Goal: Browse casually: Explore the website without a specific task or goal

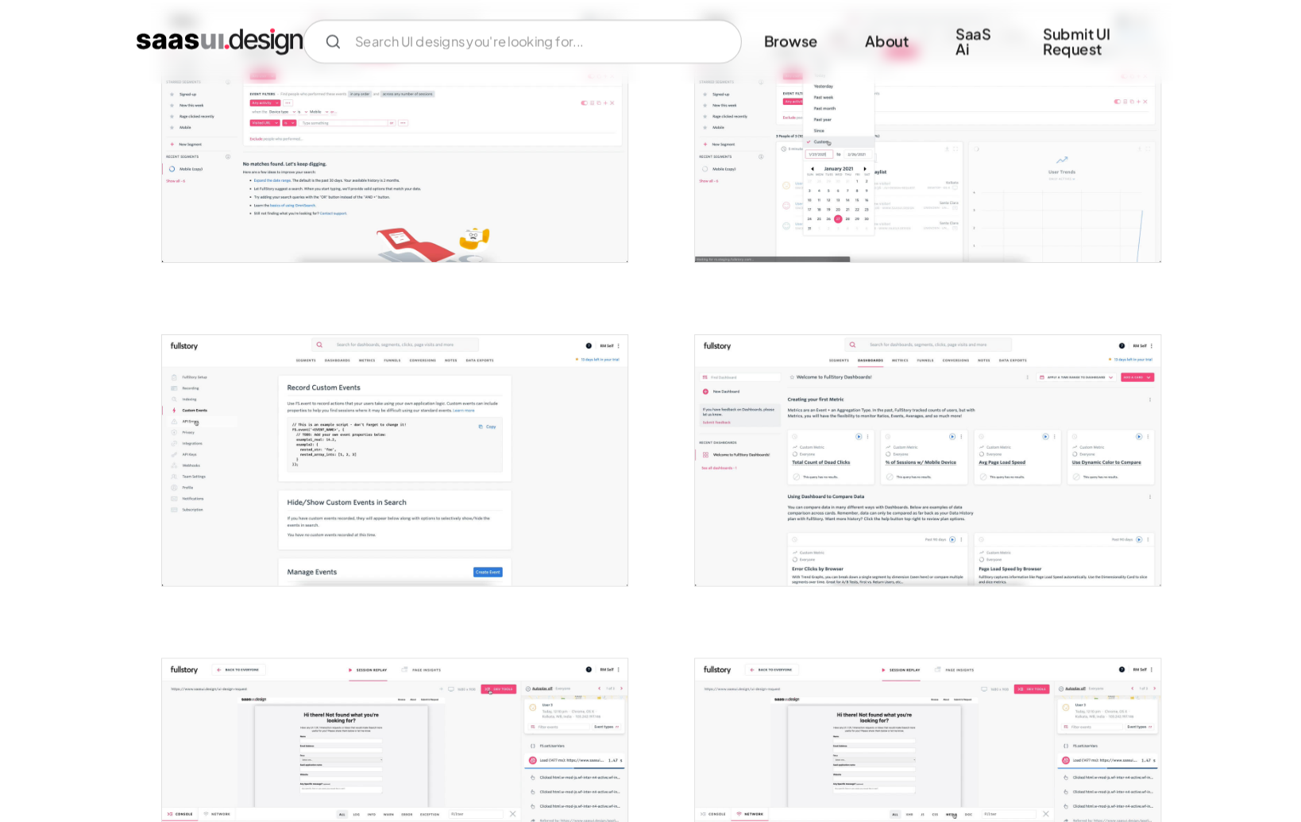
scroll to position [657, 0]
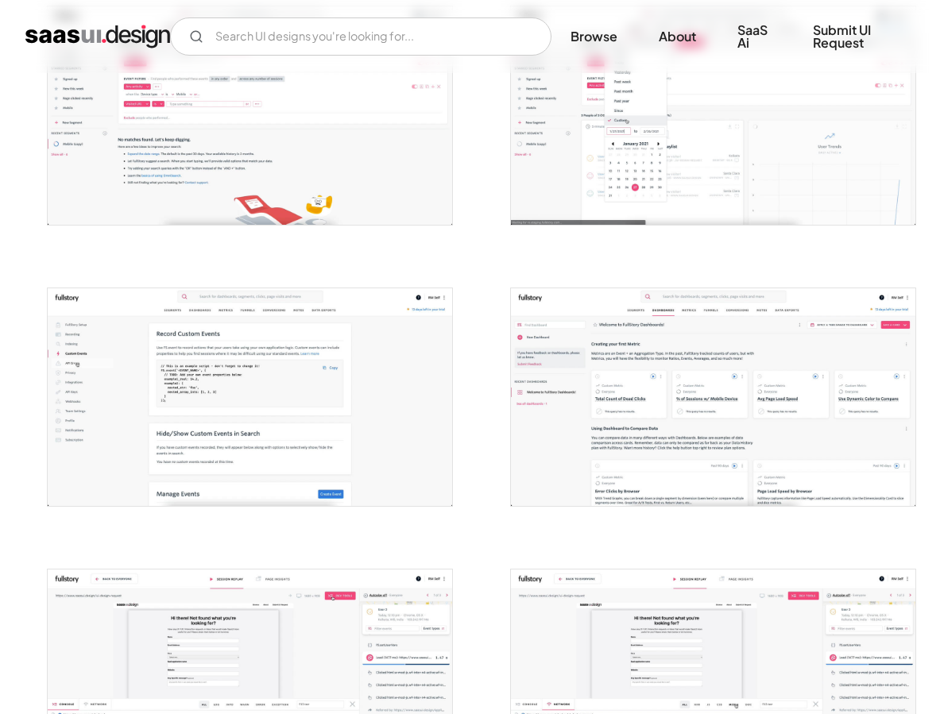
click at [605, 448] on img "open lightbox" at bounding box center [713, 397] width 404 height 218
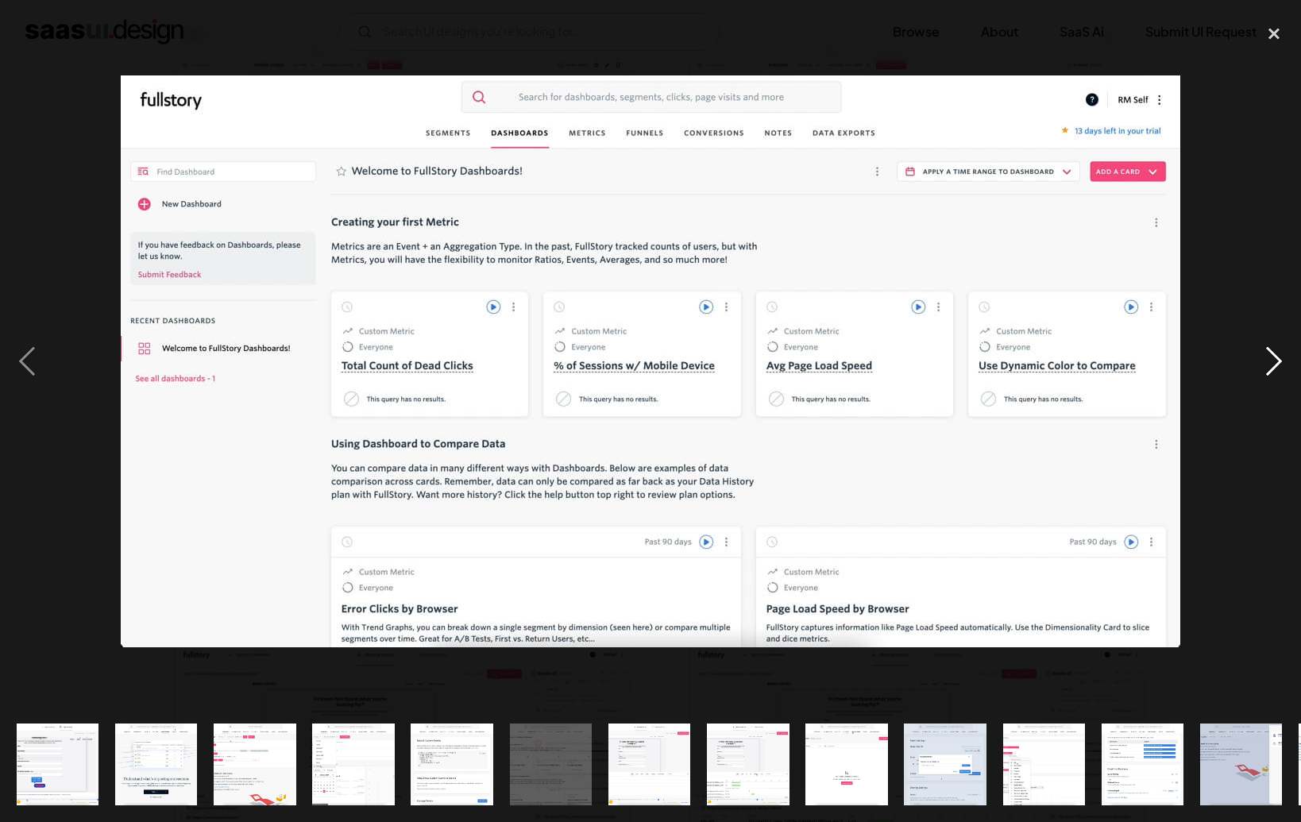
click at [943, 365] on div "next image" at bounding box center [1274, 362] width 54 height 690
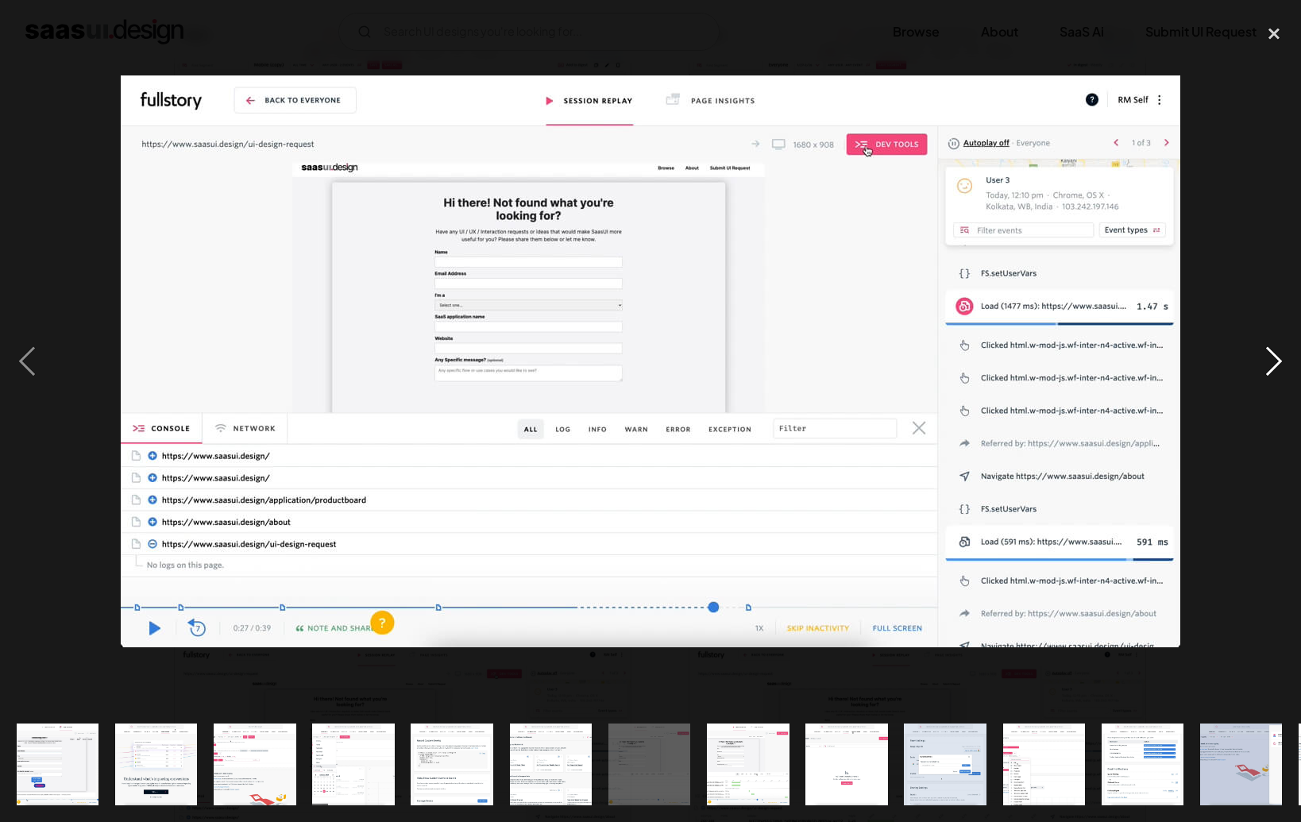
click at [943, 366] on div "next image" at bounding box center [1274, 362] width 54 height 690
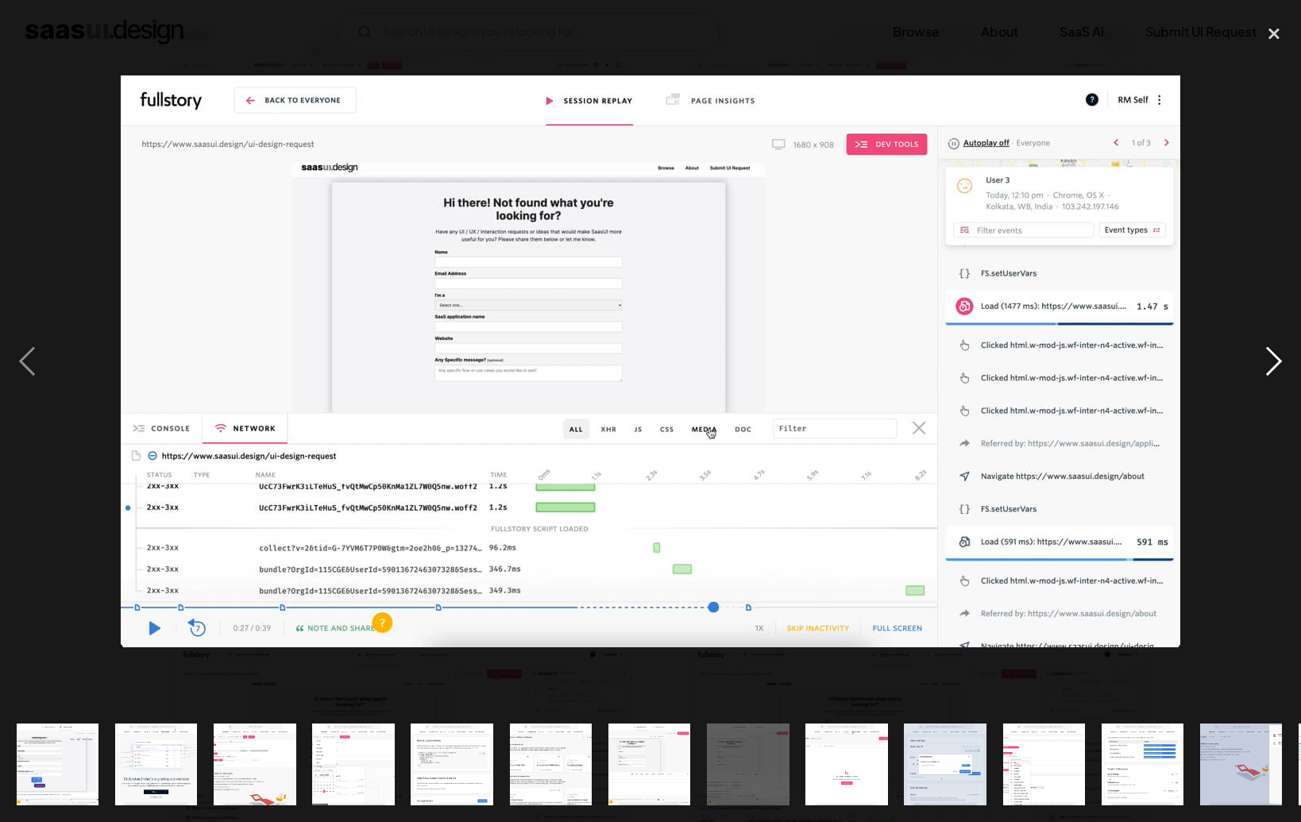
click at [943, 366] on div "next image" at bounding box center [1274, 362] width 54 height 690
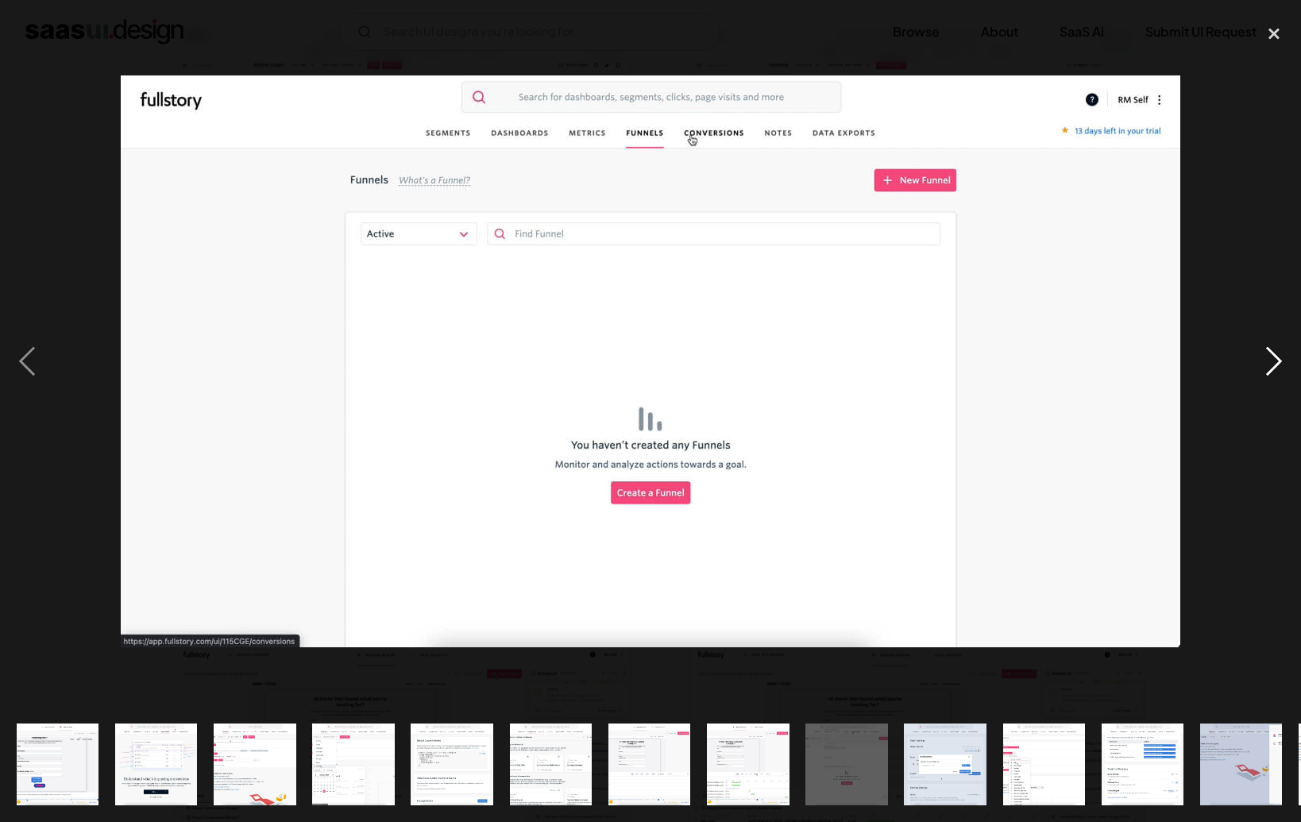
click at [943, 366] on div "next image" at bounding box center [1274, 362] width 54 height 690
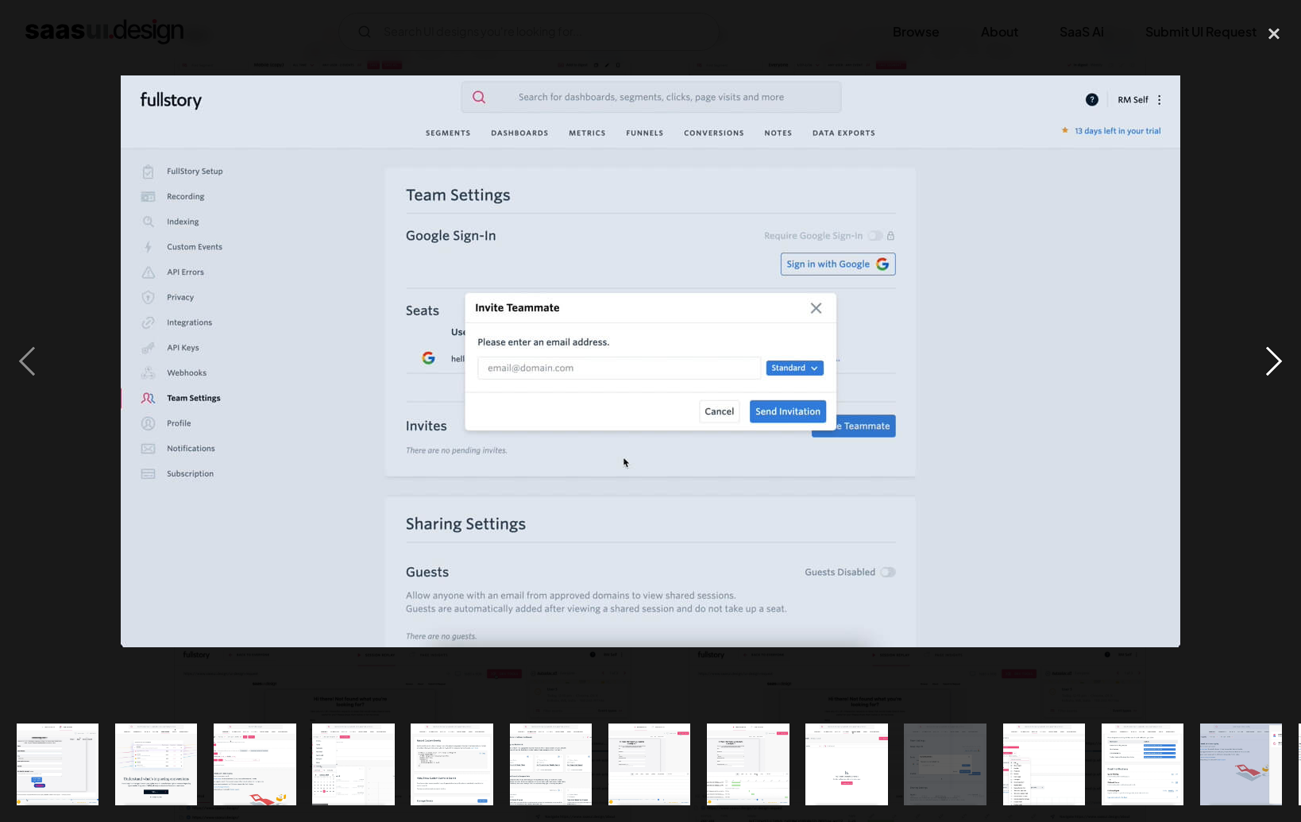
click at [943, 366] on div "next image" at bounding box center [1274, 362] width 54 height 690
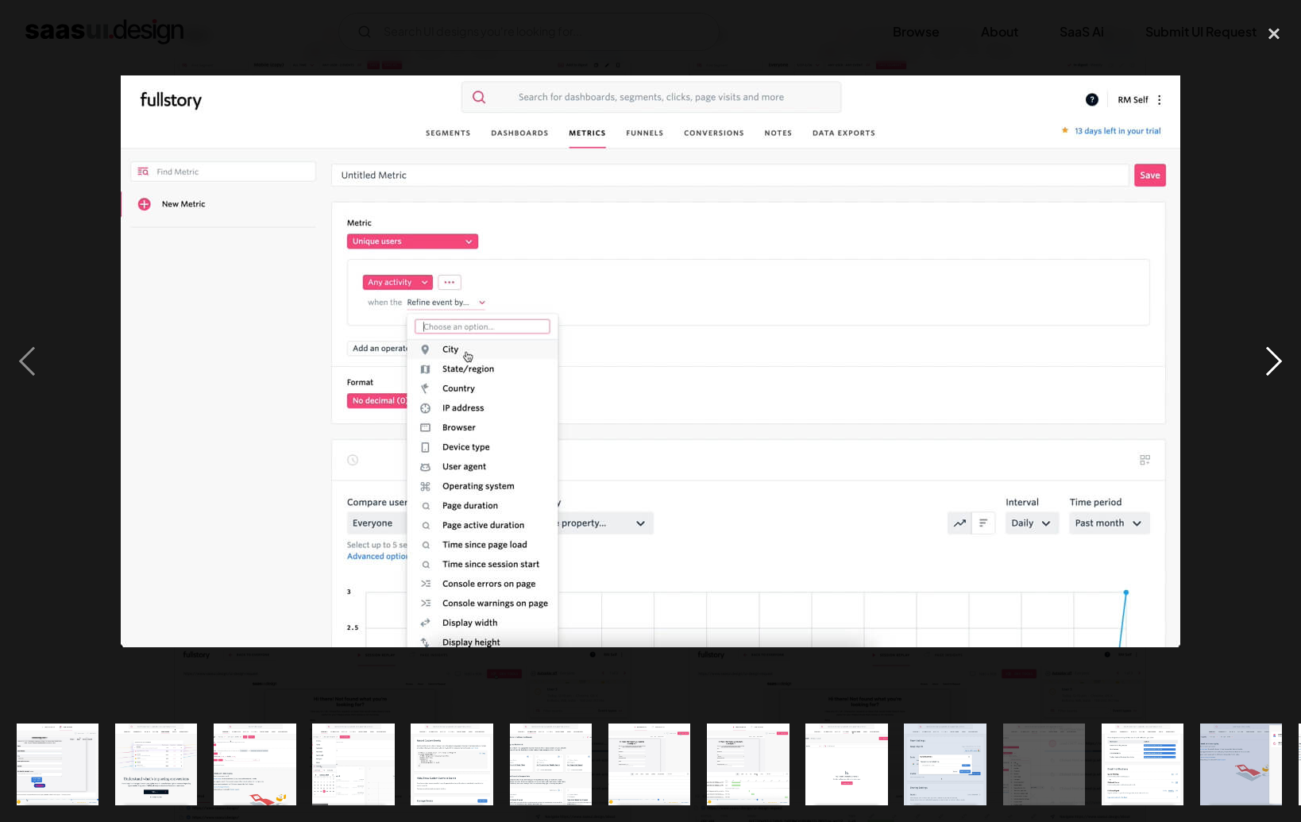
click at [943, 366] on div "next image" at bounding box center [1274, 362] width 54 height 690
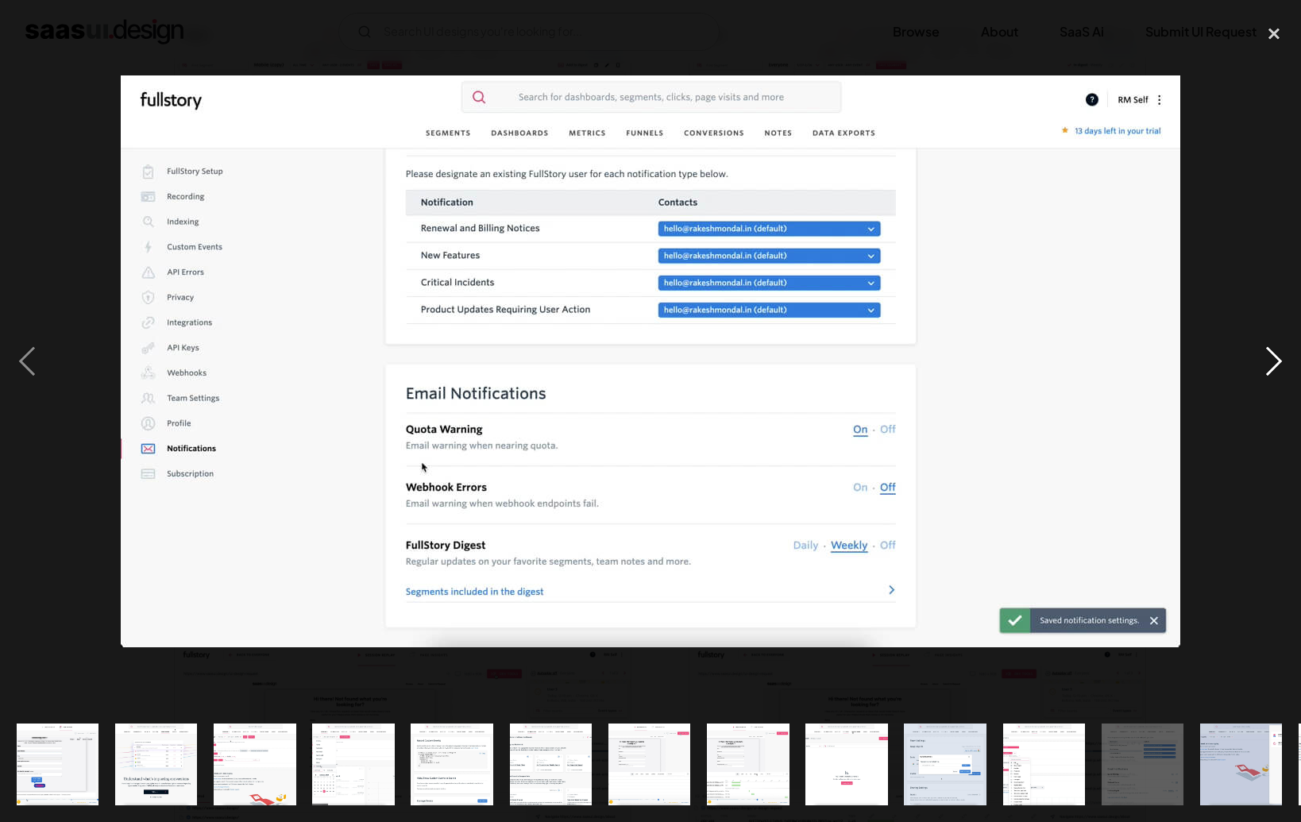
click at [943, 366] on div "next image" at bounding box center [1274, 362] width 54 height 690
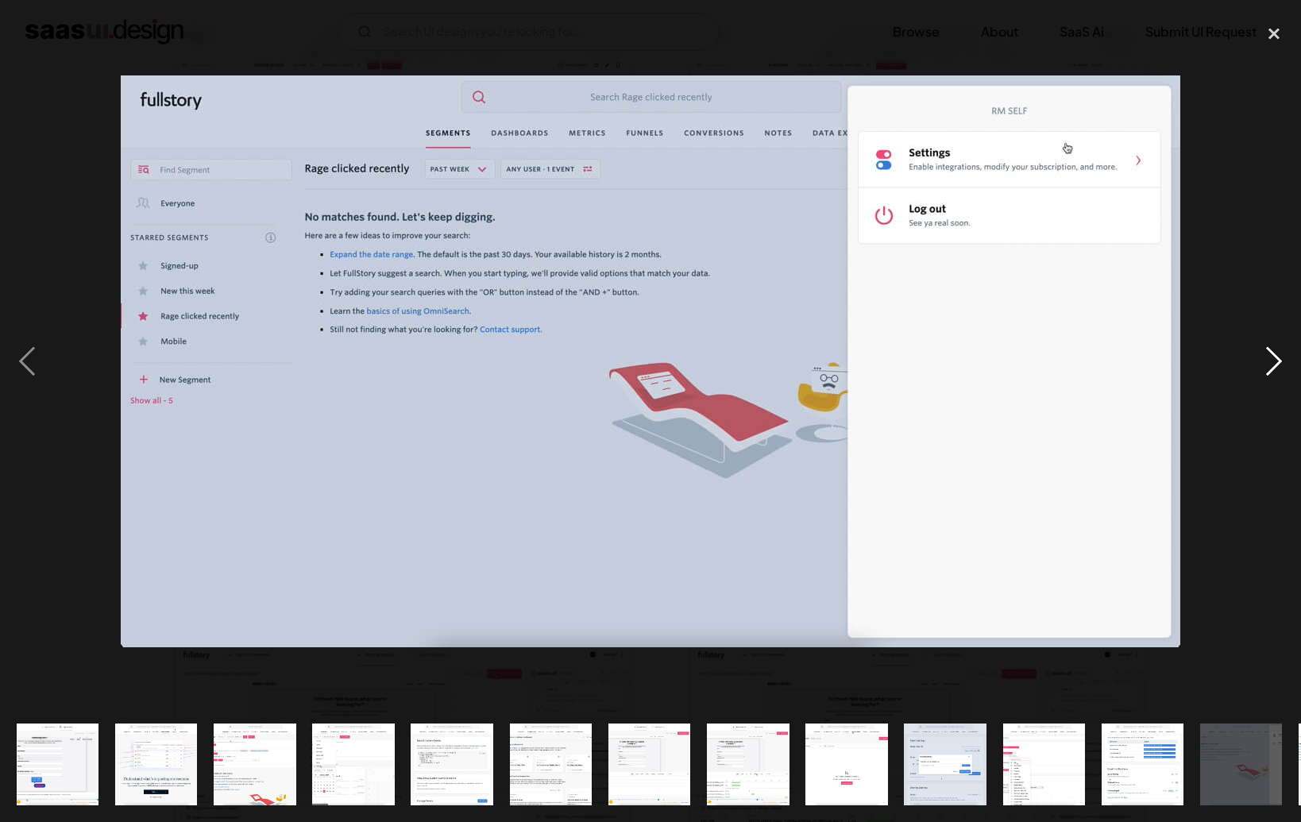
click at [943, 366] on div "next image" at bounding box center [1274, 362] width 54 height 690
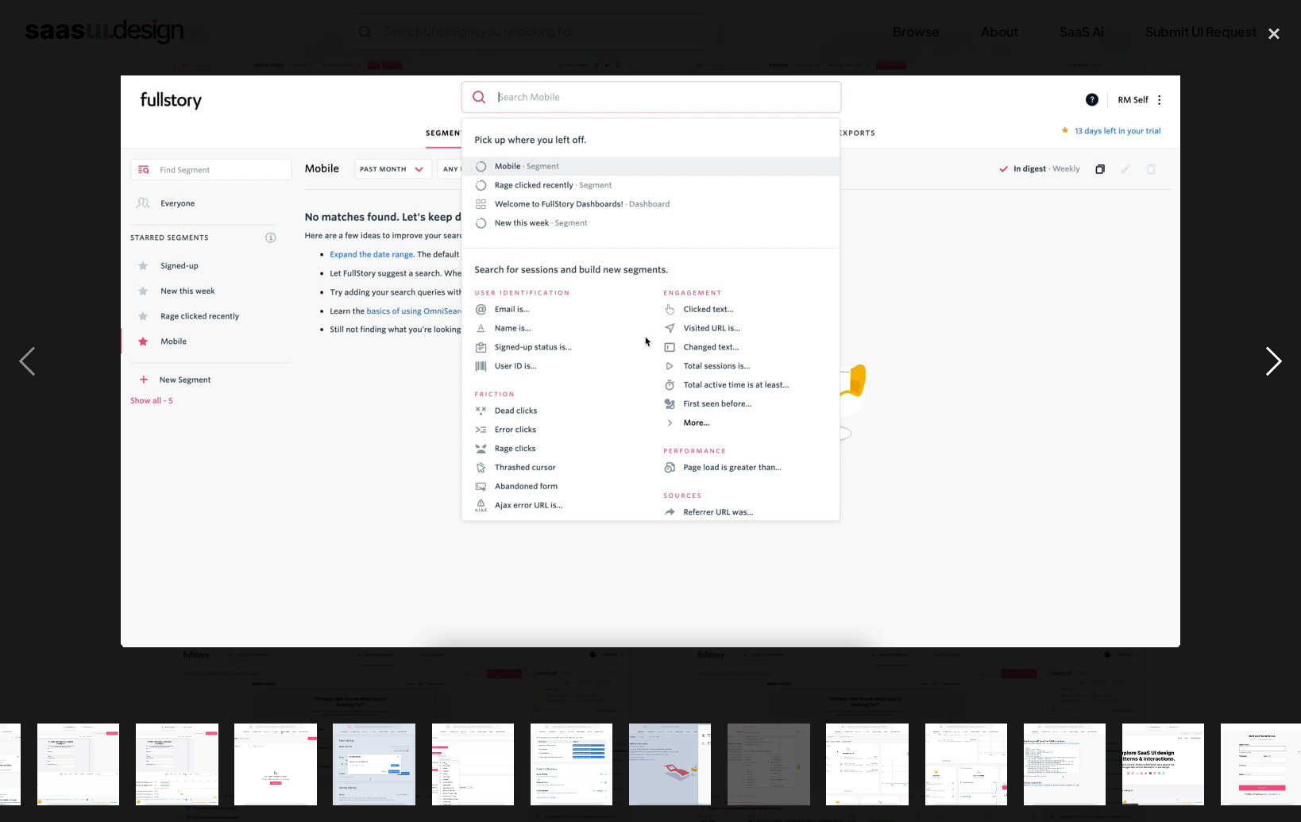
scroll to position [0, 589]
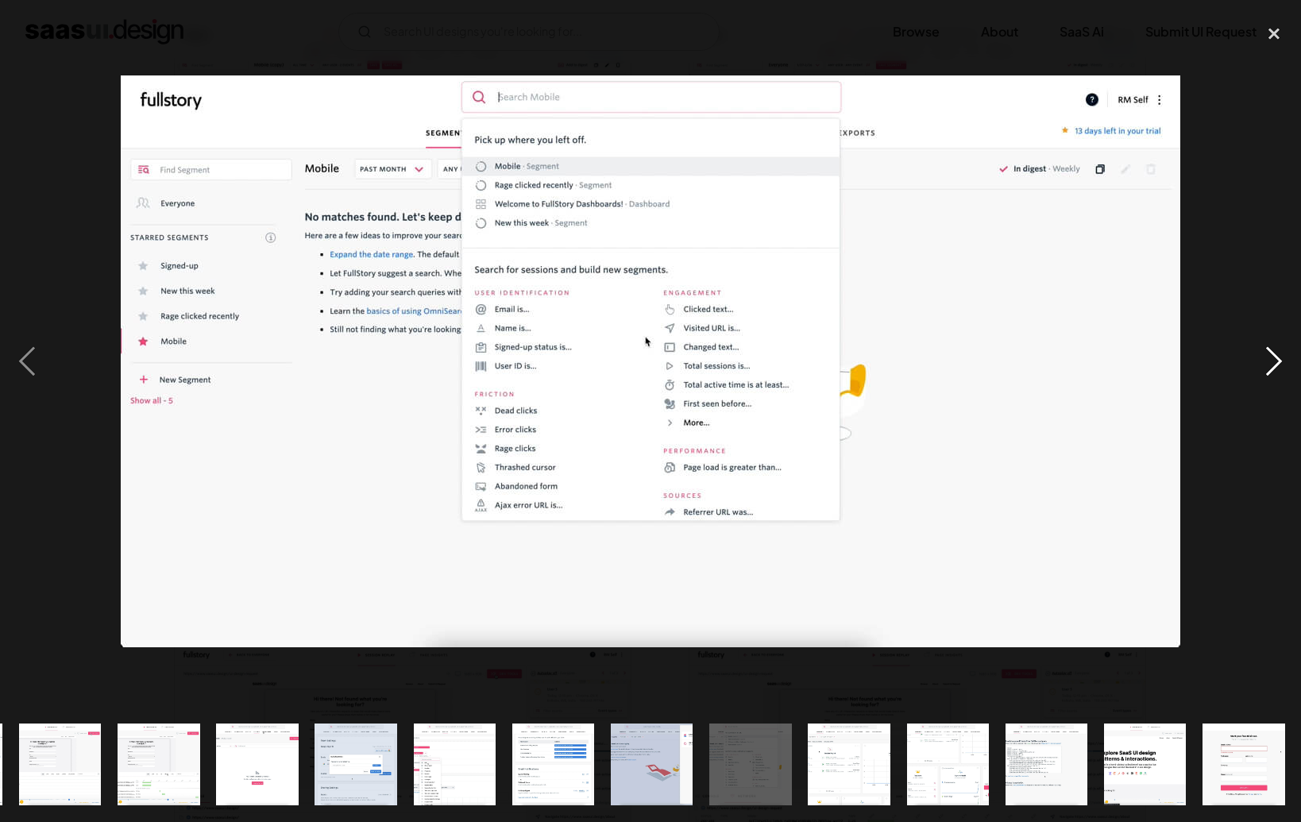
click at [943, 366] on div "next image" at bounding box center [1274, 362] width 54 height 690
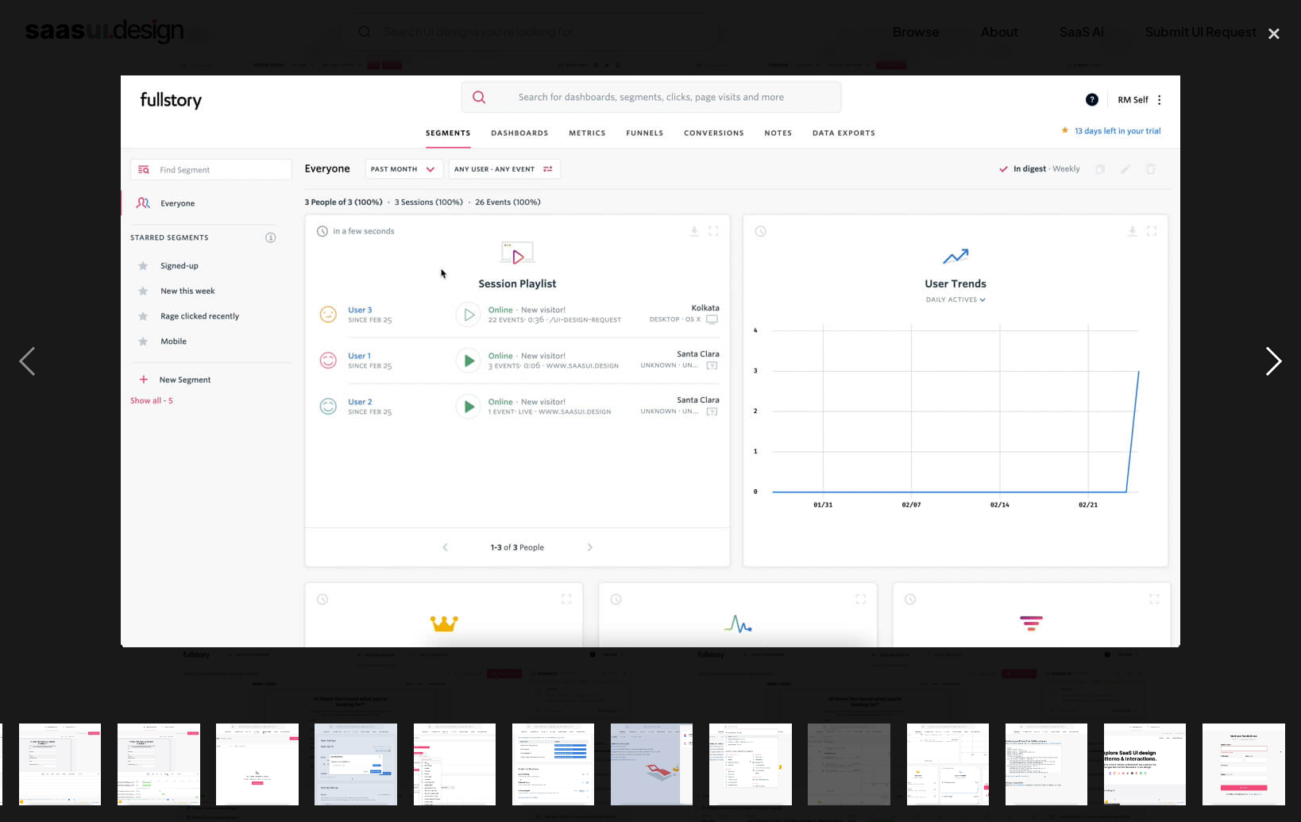
click at [943, 366] on div "next image" at bounding box center [1274, 362] width 54 height 690
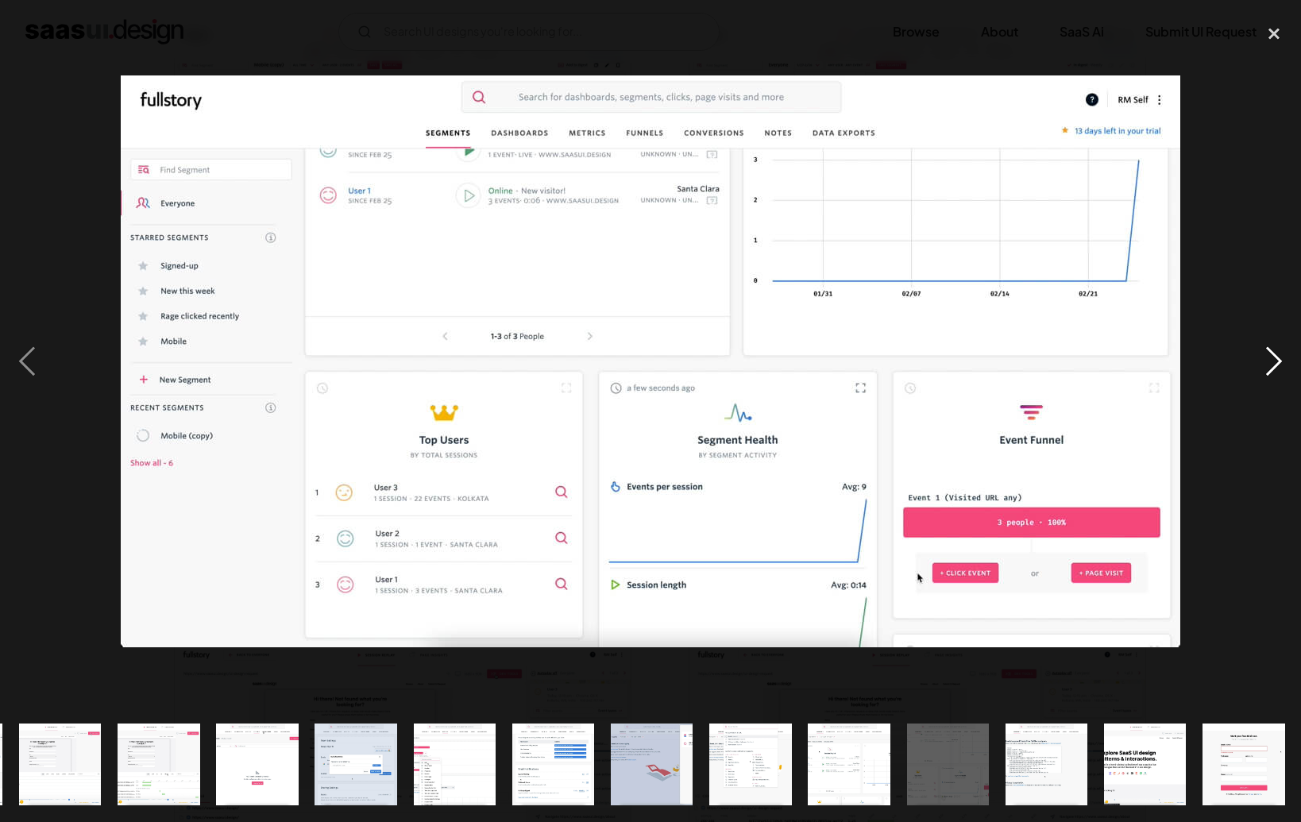
click at [943, 366] on div "next image" at bounding box center [1274, 362] width 54 height 690
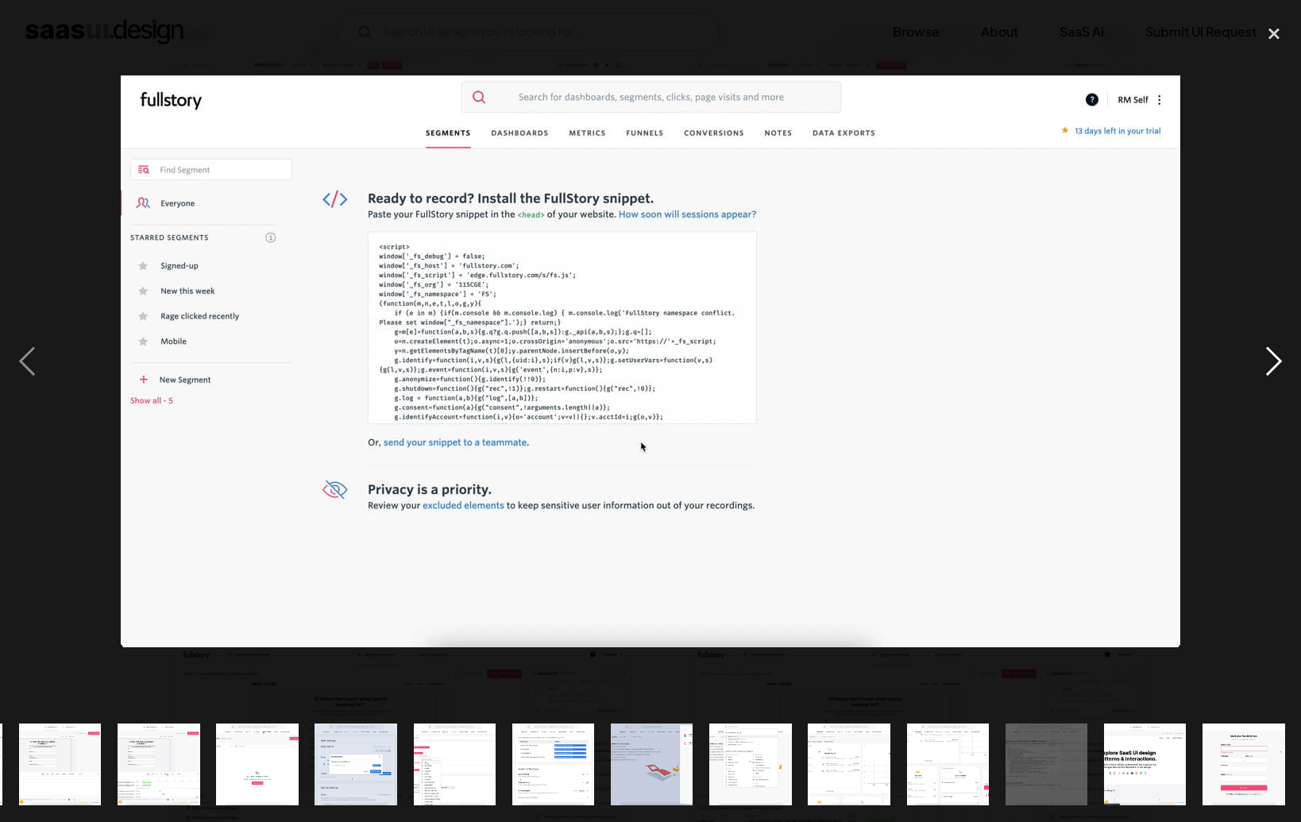
click at [943, 366] on div "next image" at bounding box center [1274, 362] width 54 height 690
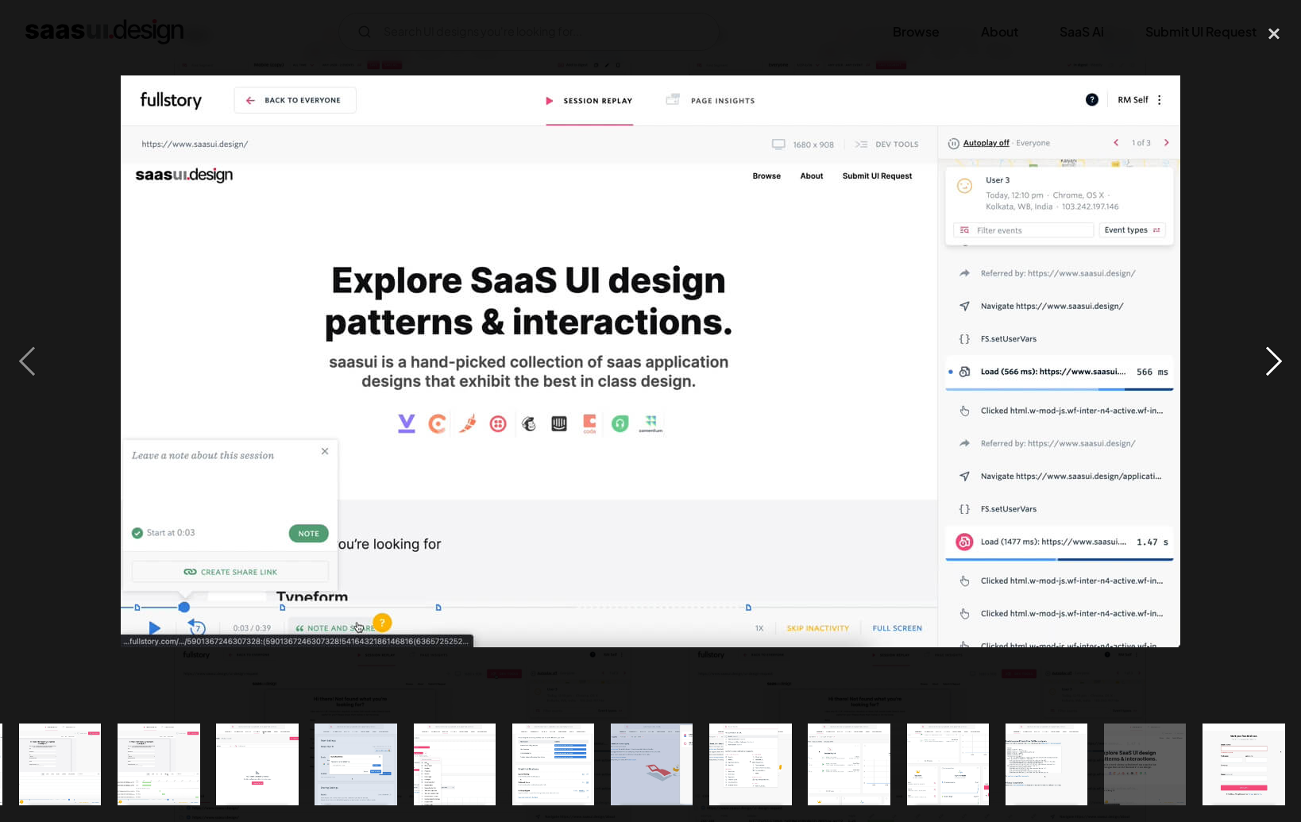
click at [943, 366] on div "next image" at bounding box center [1274, 362] width 54 height 690
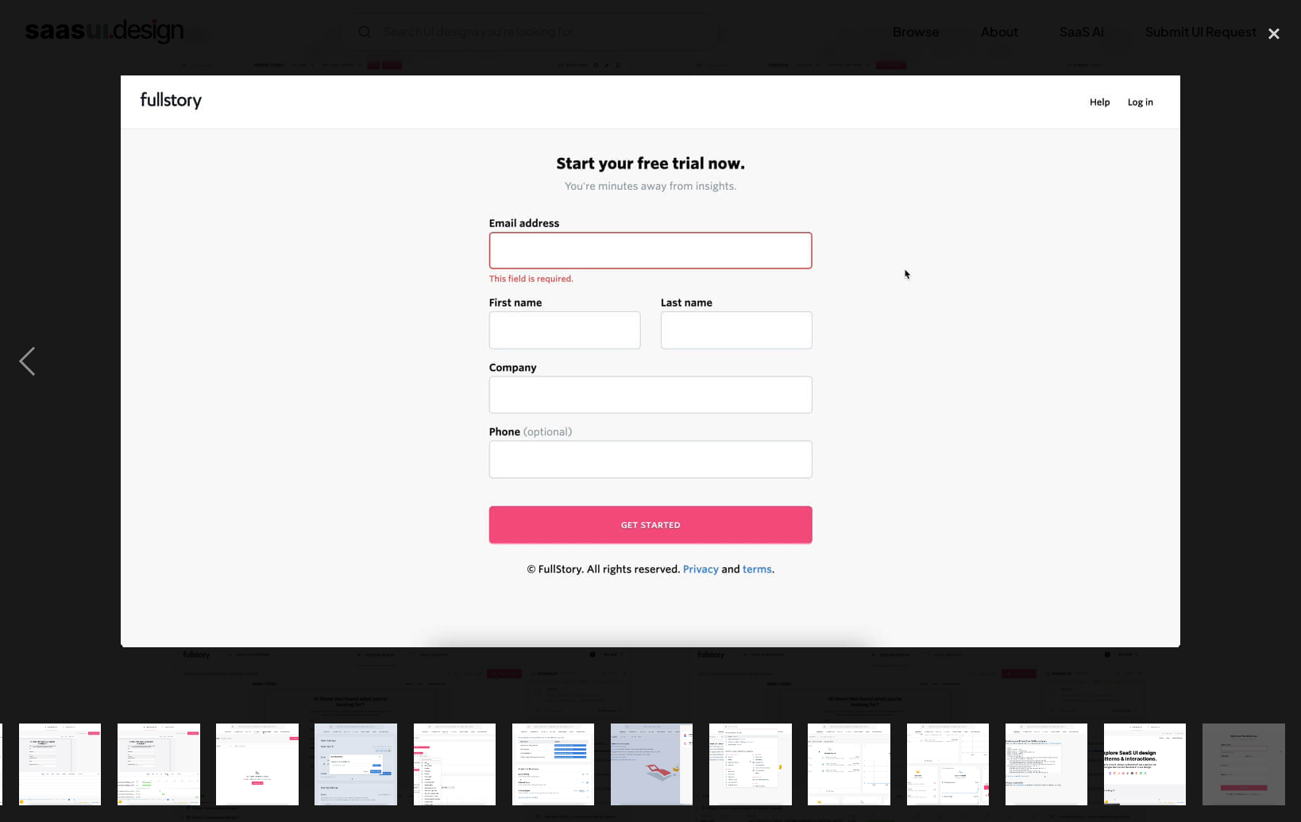
click at [943, 366] on div "next image" at bounding box center [1274, 362] width 54 height 690
click at [29, 368] on div "previous image" at bounding box center [27, 362] width 54 height 690
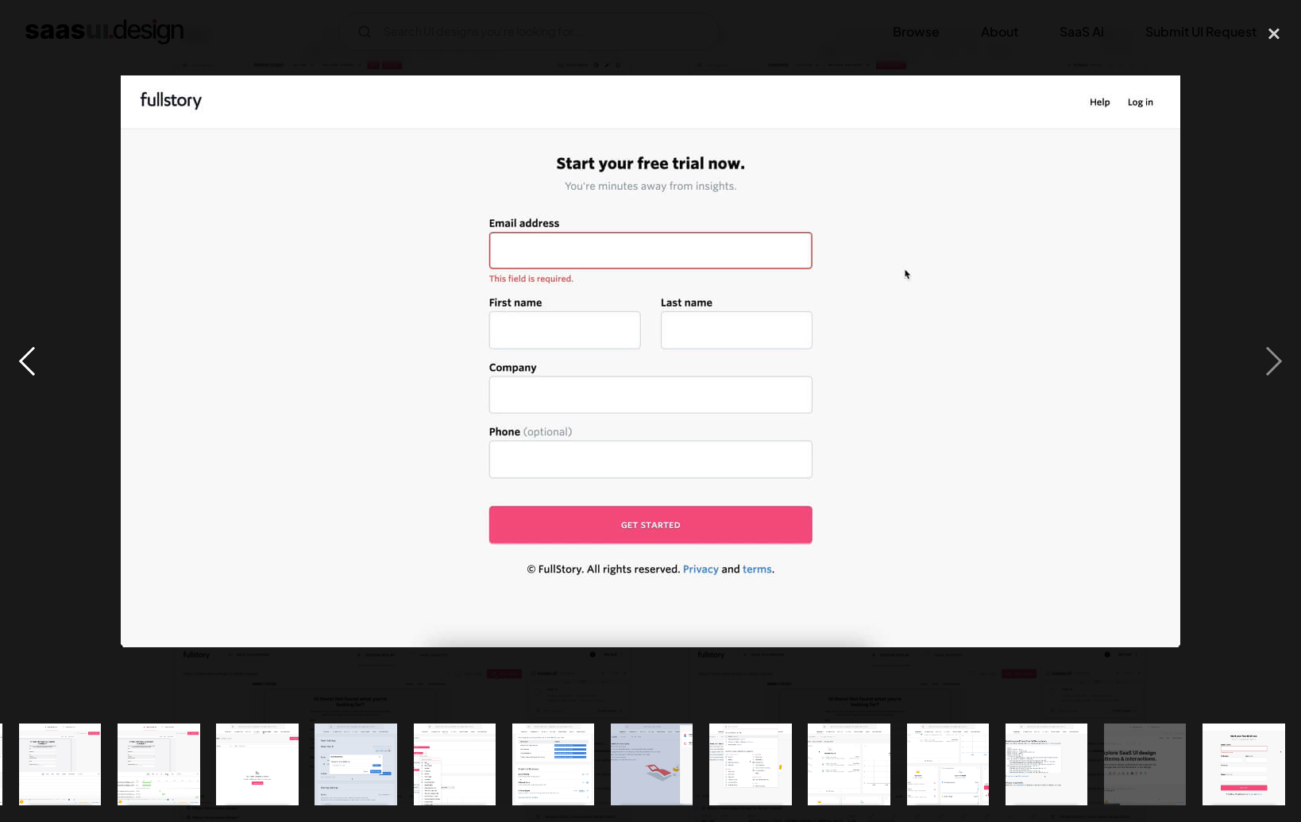
click at [29, 368] on div "previous image" at bounding box center [27, 362] width 54 height 690
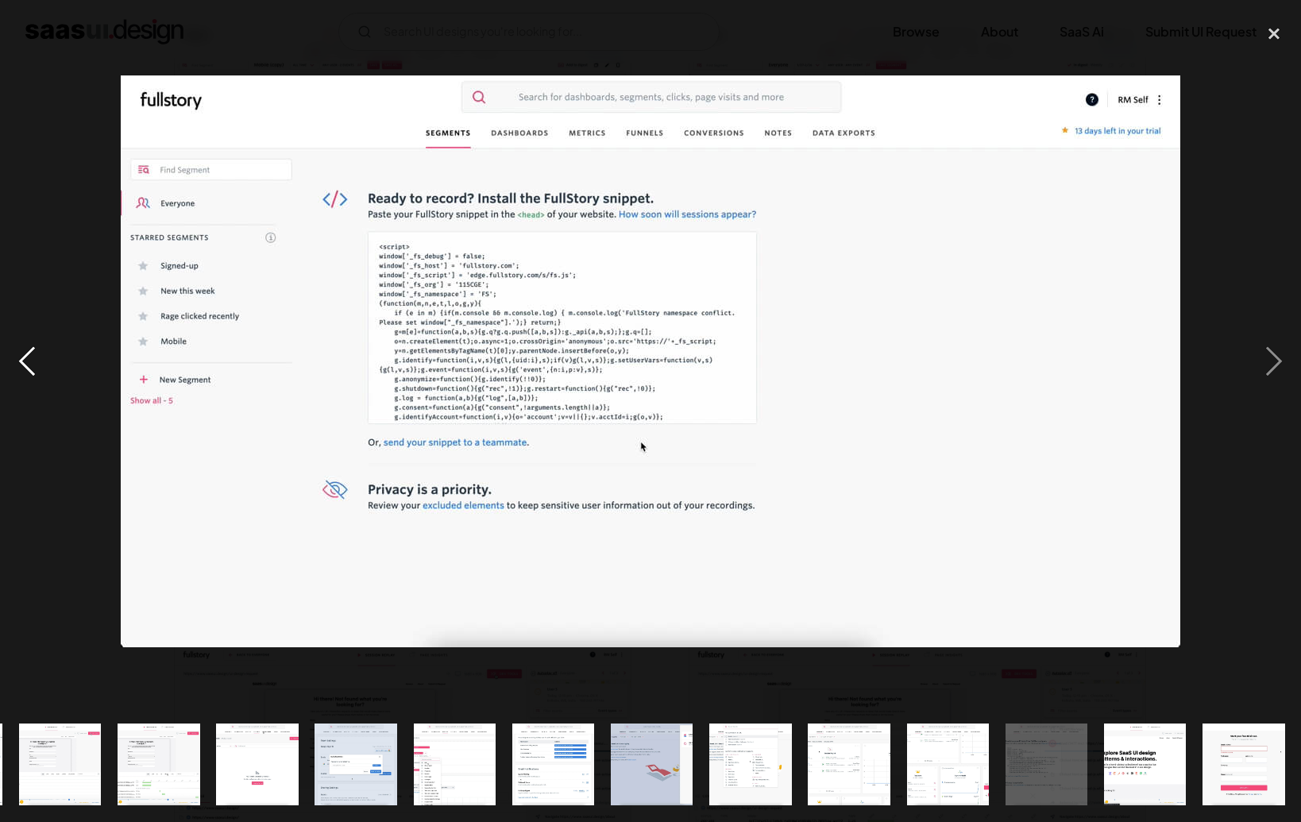
click at [29, 368] on div "previous image" at bounding box center [27, 362] width 54 height 690
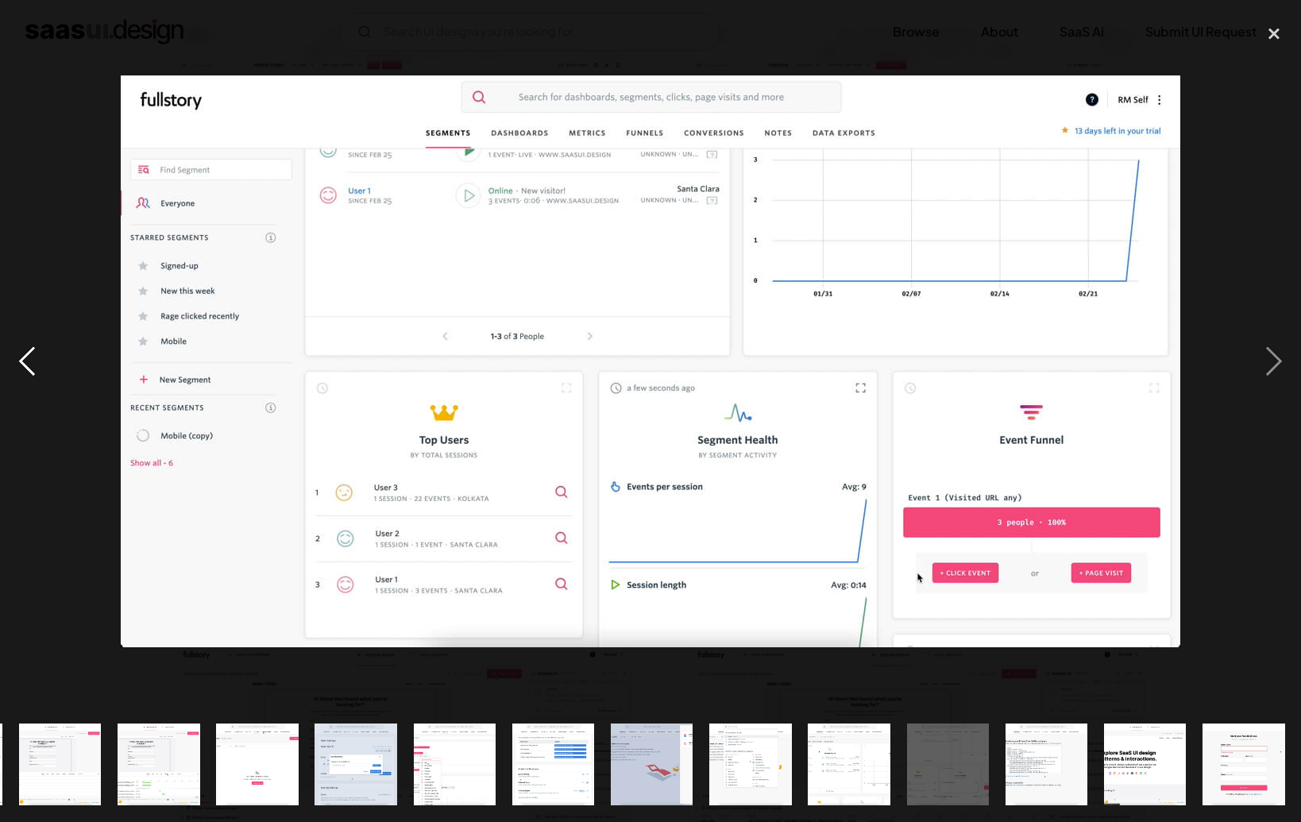
click at [29, 368] on div "previous image" at bounding box center [27, 362] width 54 height 690
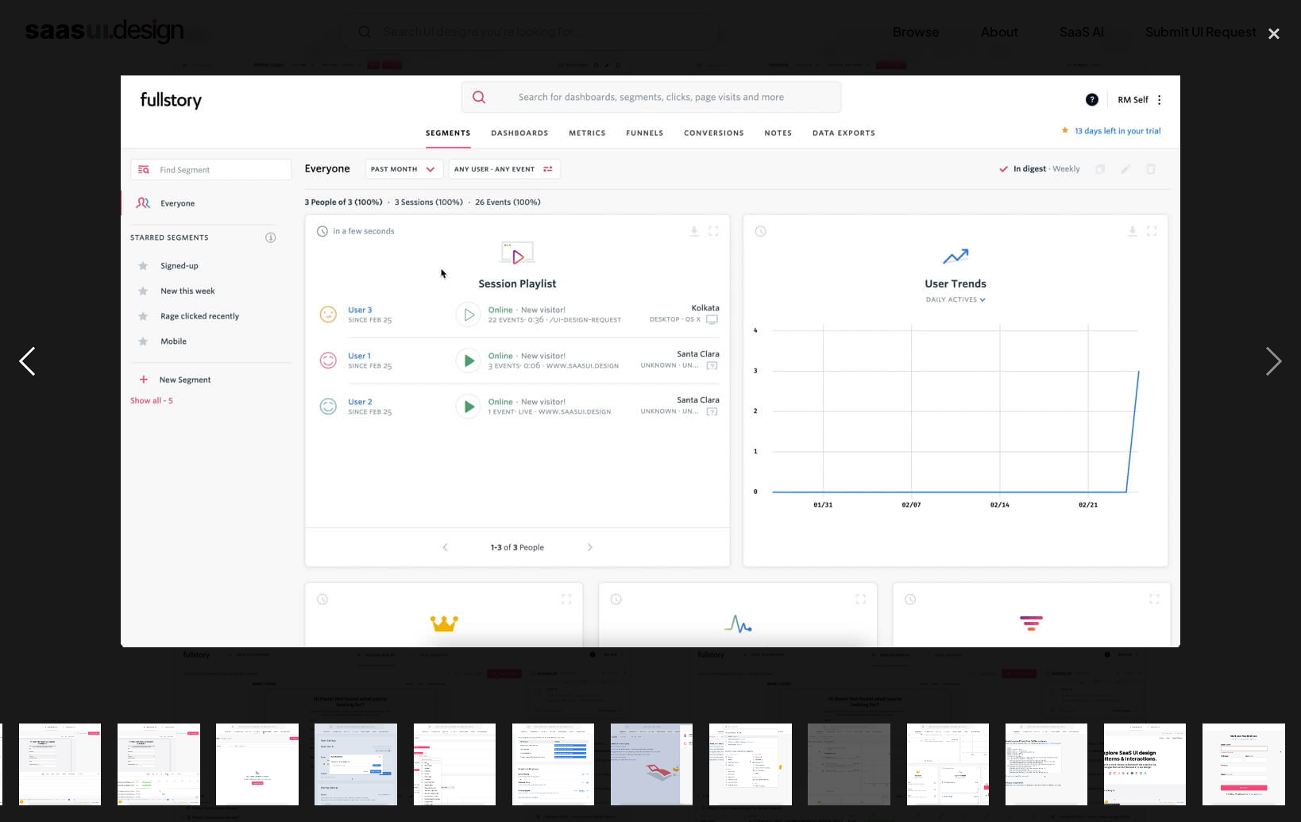
click at [29, 368] on div "previous image" at bounding box center [27, 362] width 54 height 690
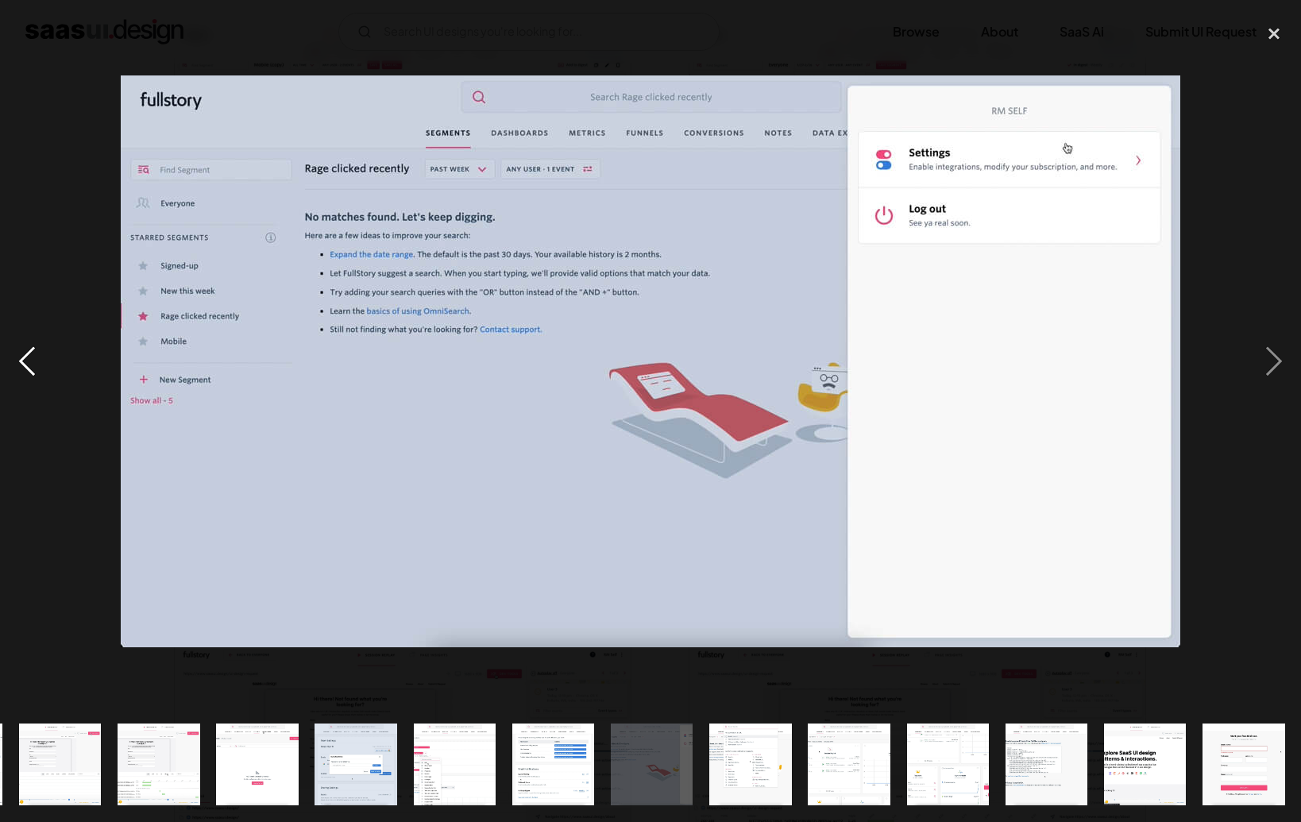
click at [29, 368] on div "previous image" at bounding box center [27, 362] width 54 height 690
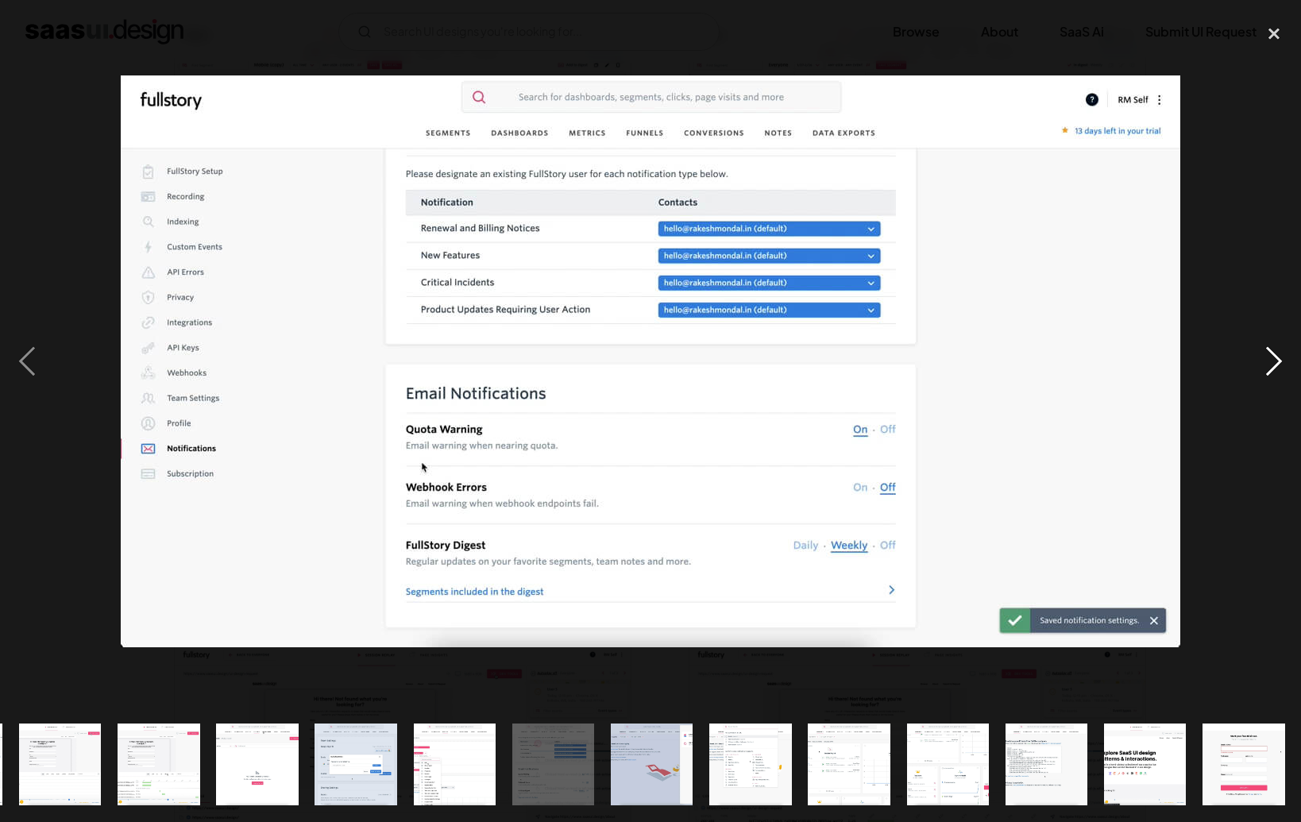
click at [943, 367] on div "next image" at bounding box center [1274, 362] width 54 height 690
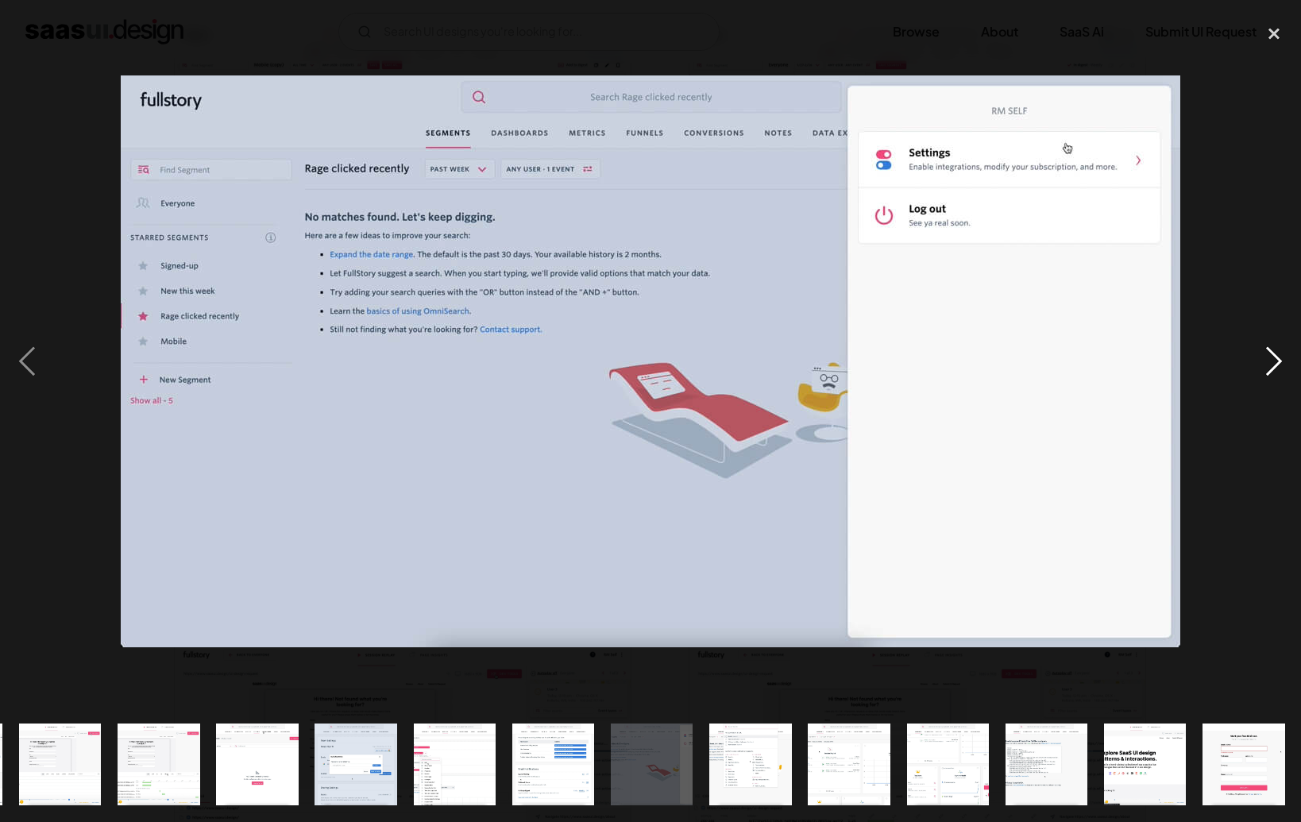
click at [943, 367] on div "next image" at bounding box center [1274, 362] width 54 height 690
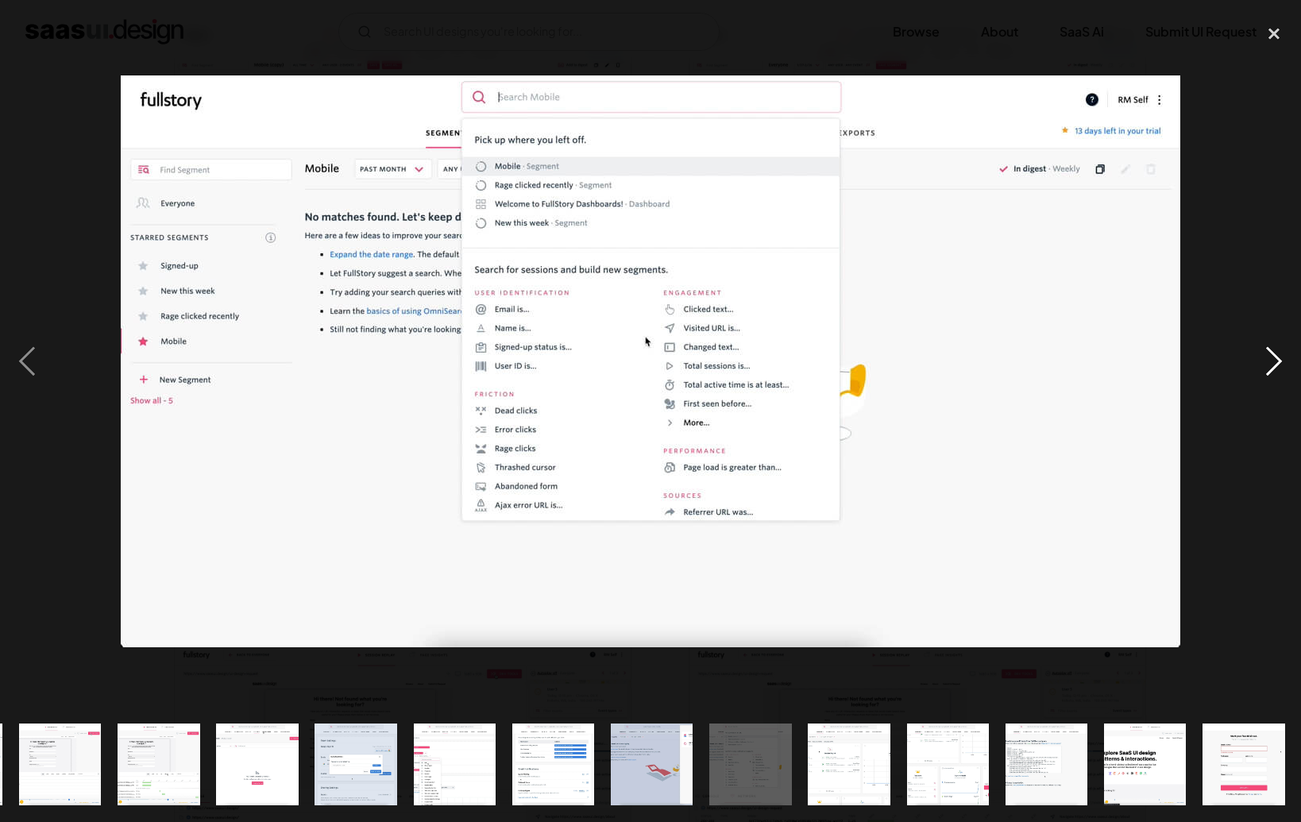
click at [943, 367] on div "next image" at bounding box center [1274, 362] width 54 height 690
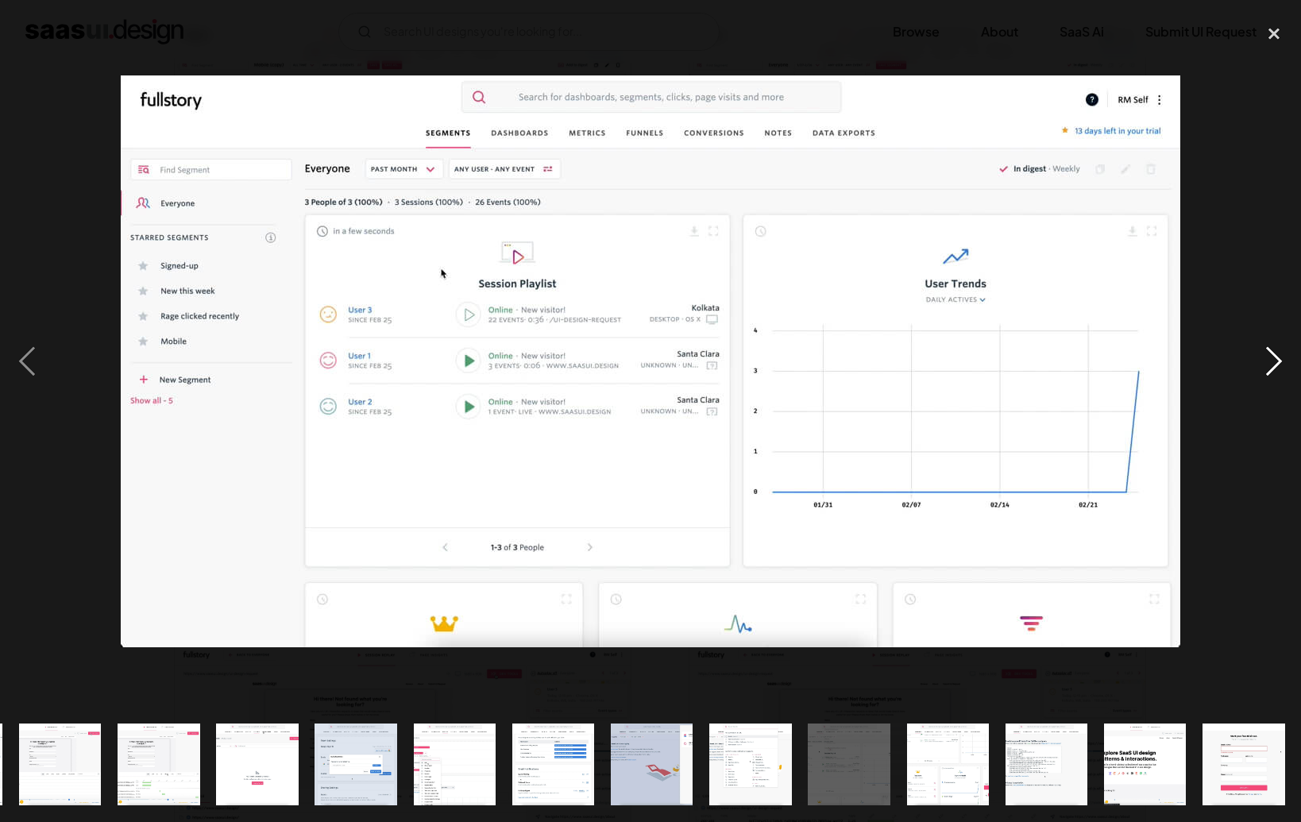
click at [943, 367] on div "next image" at bounding box center [1274, 362] width 54 height 690
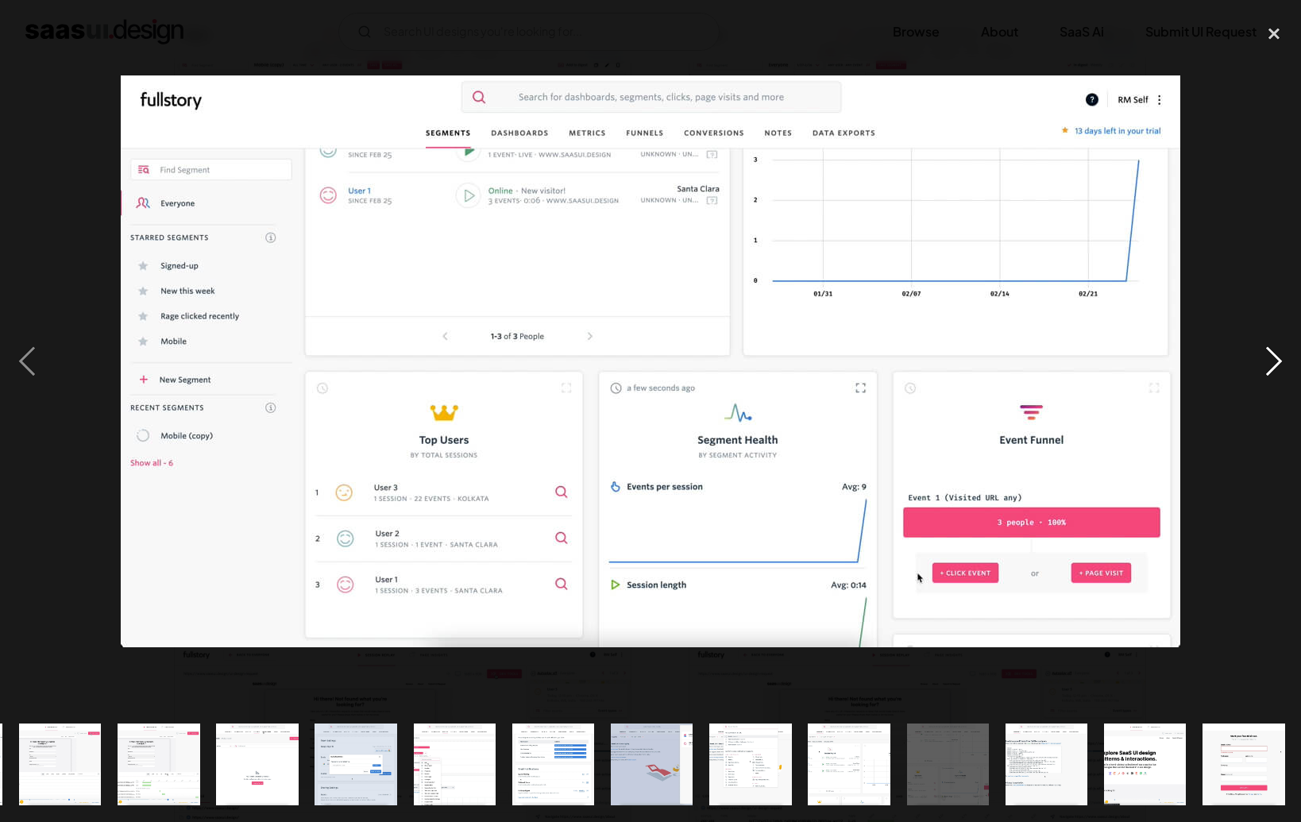
click at [943, 367] on div "next image" at bounding box center [1274, 362] width 54 height 690
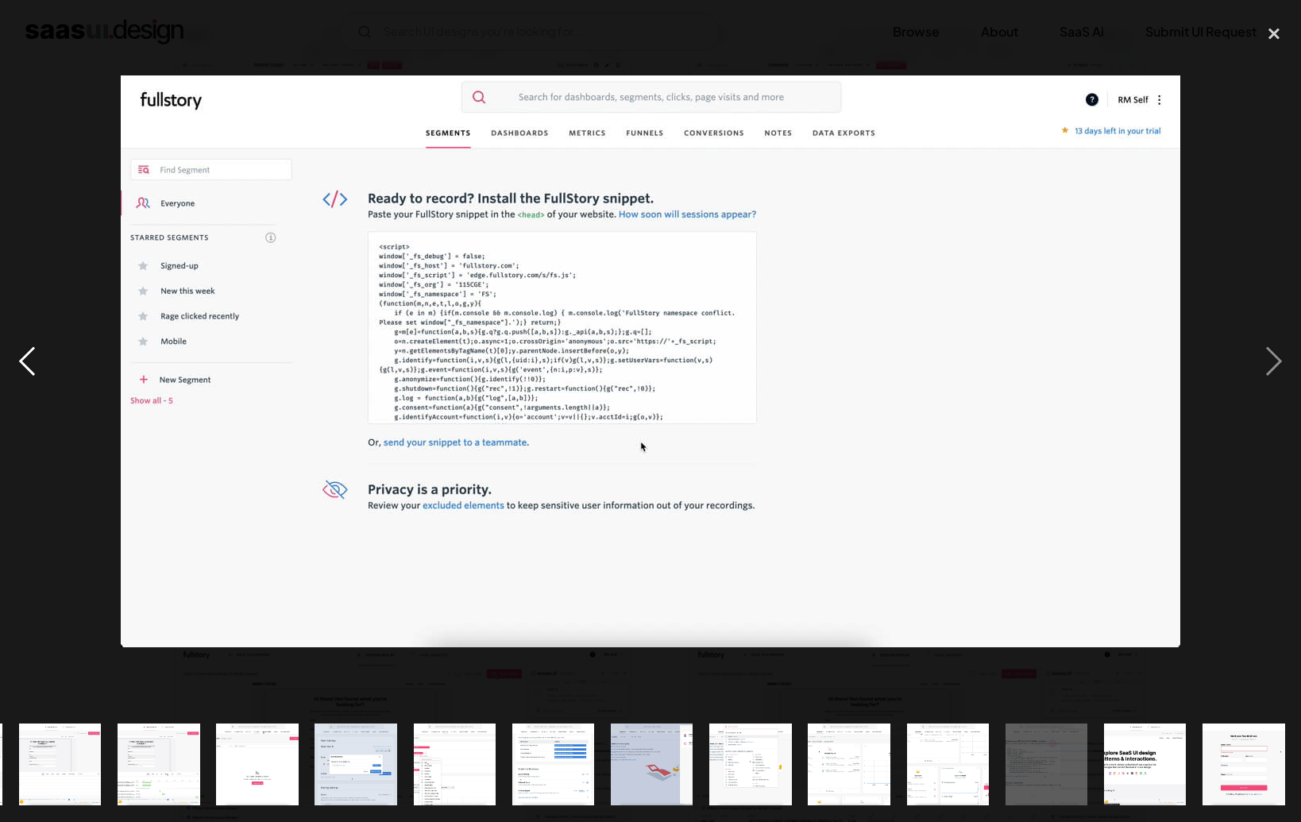
click at [24, 367] on div "previous image" at bounding box center [27, 362] width 54 height 690
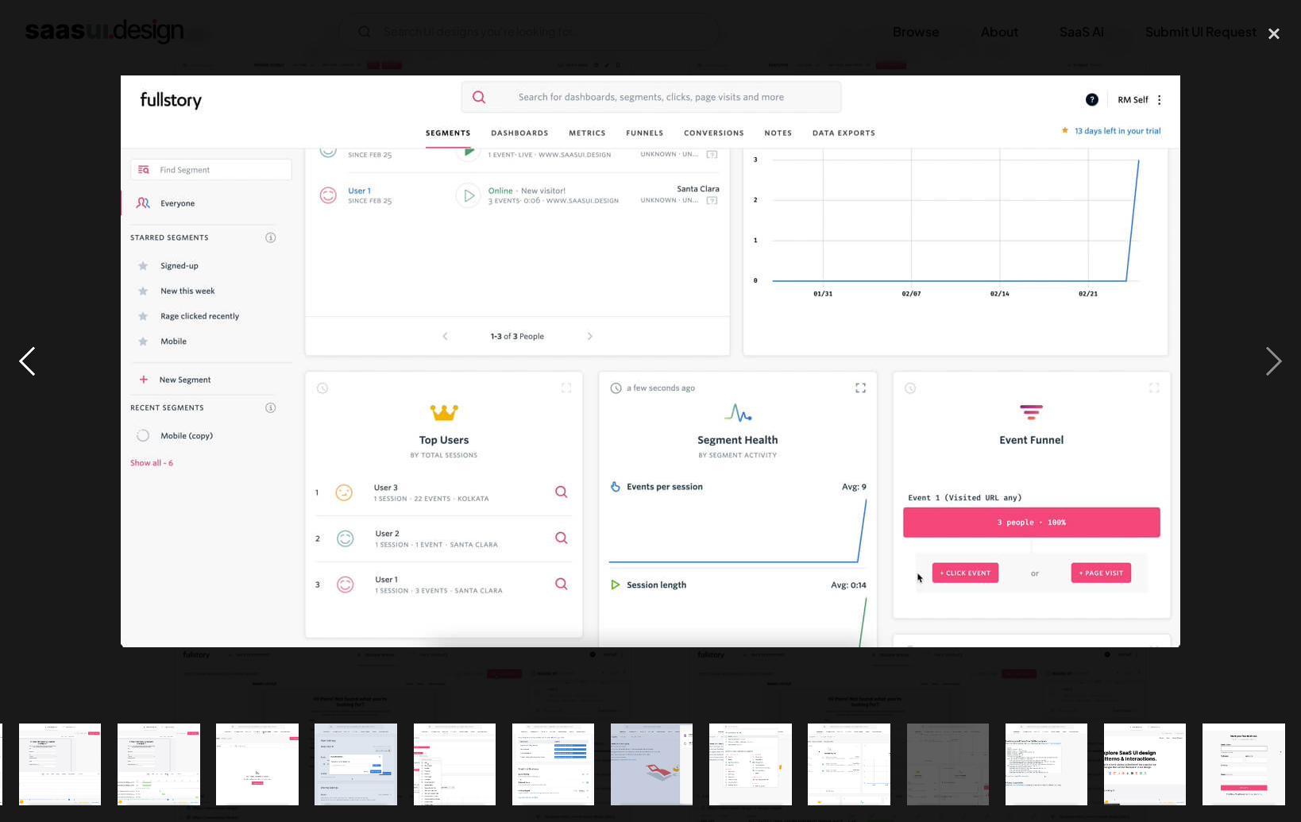
click at [24, 367] on div "previous image" at bounding box center [27, 362] width 54 height 690
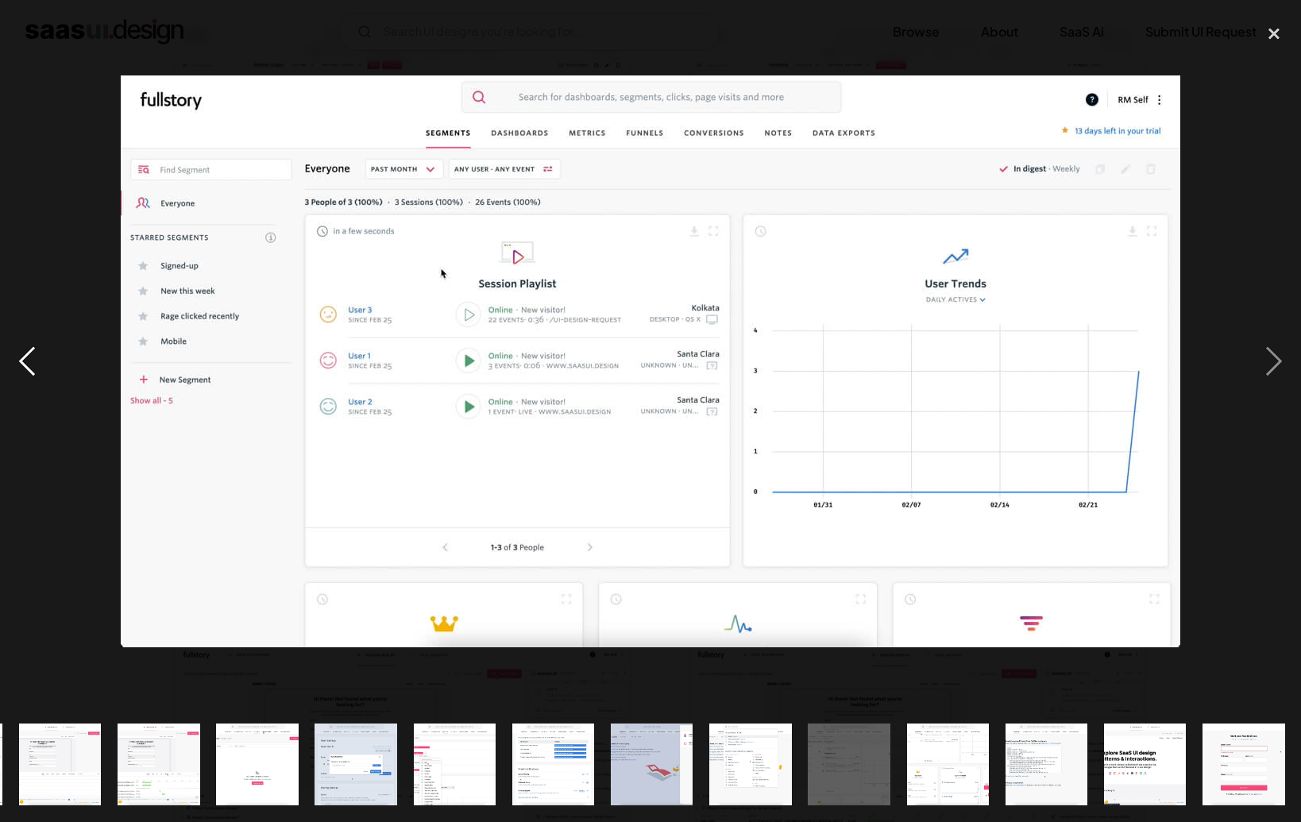
click at [22, 367] on div "previous image" at bounding box center [27, 362] width 54 height 690
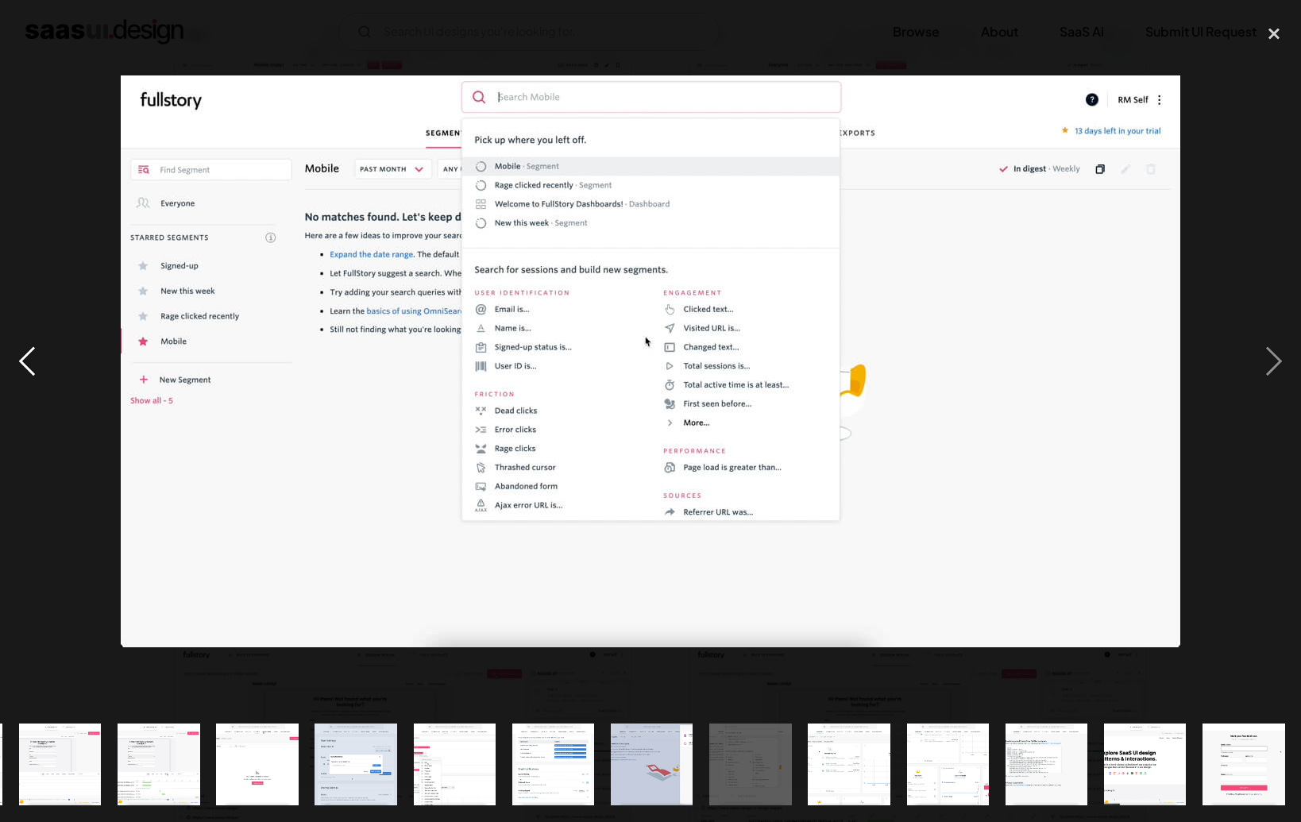
click at [29, 366] on div "previous image" at bounding box center [27, 362] width 54 height 690
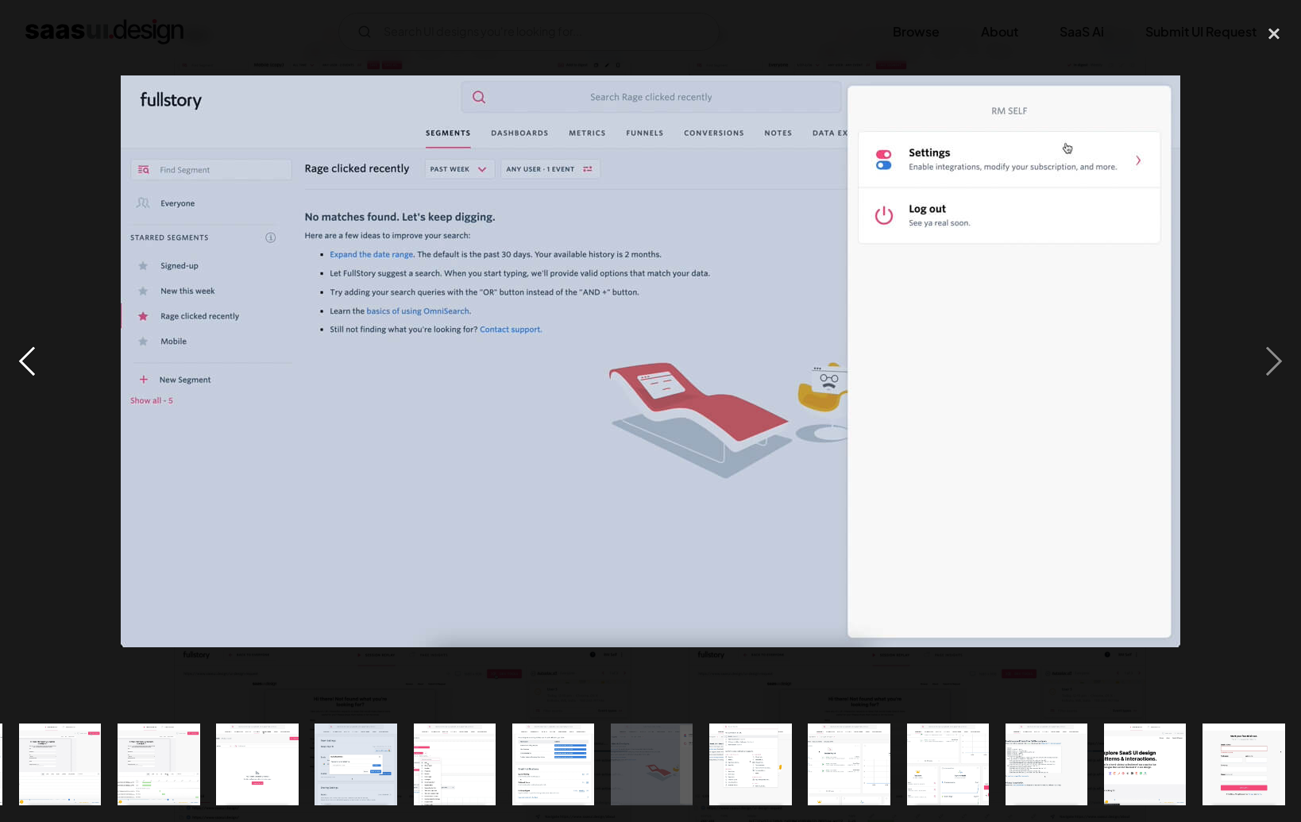
click at [29, 366] on div "previous image" at bounding box center [27, 362] width 54 height 690
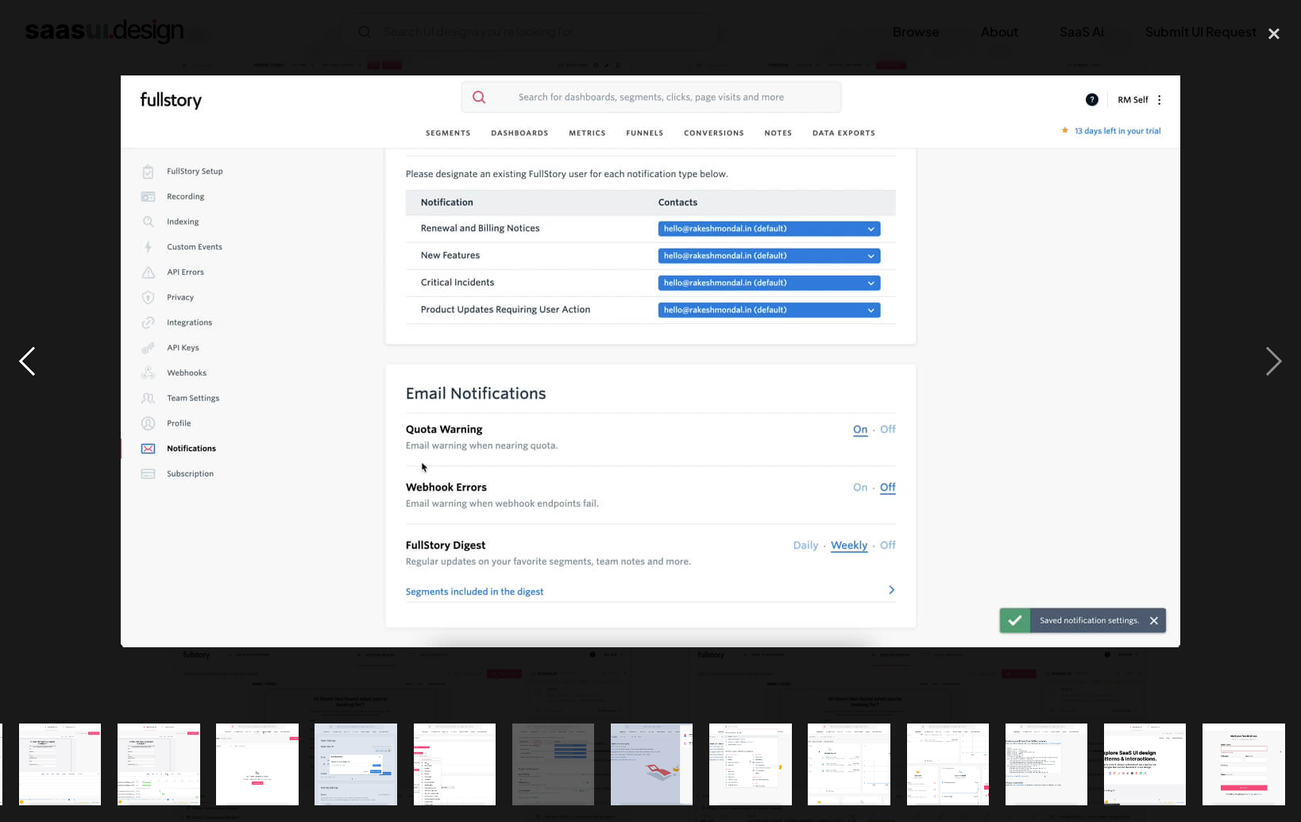
click at [29, 366] on div "previous image" at bounding box center [27, 362] width 54 height 690
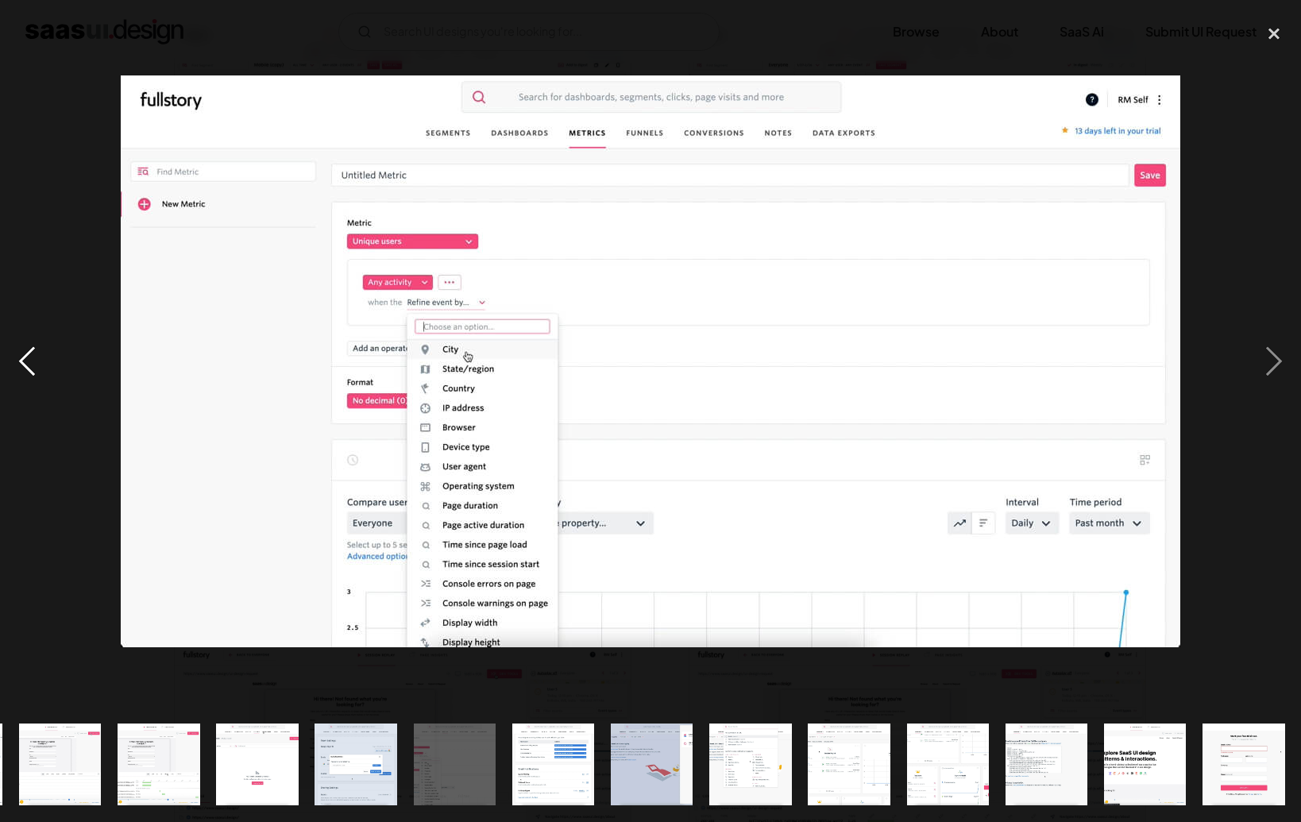
click at [29, 366] on div "previous image" at bounding box center [27, 362] width 54 height 690
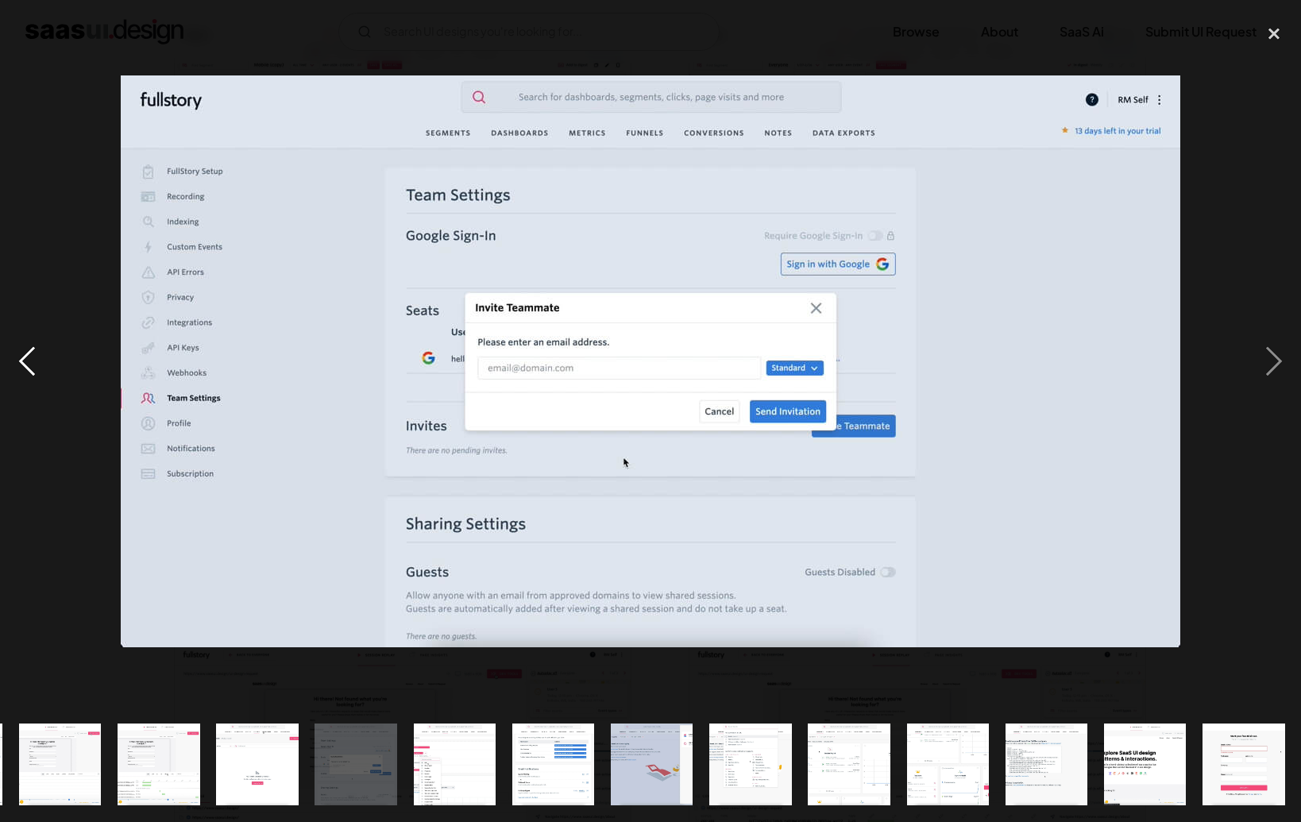
click at [29, 366] on div "previous image" at bounding box center [27, 362] width 54 height 690
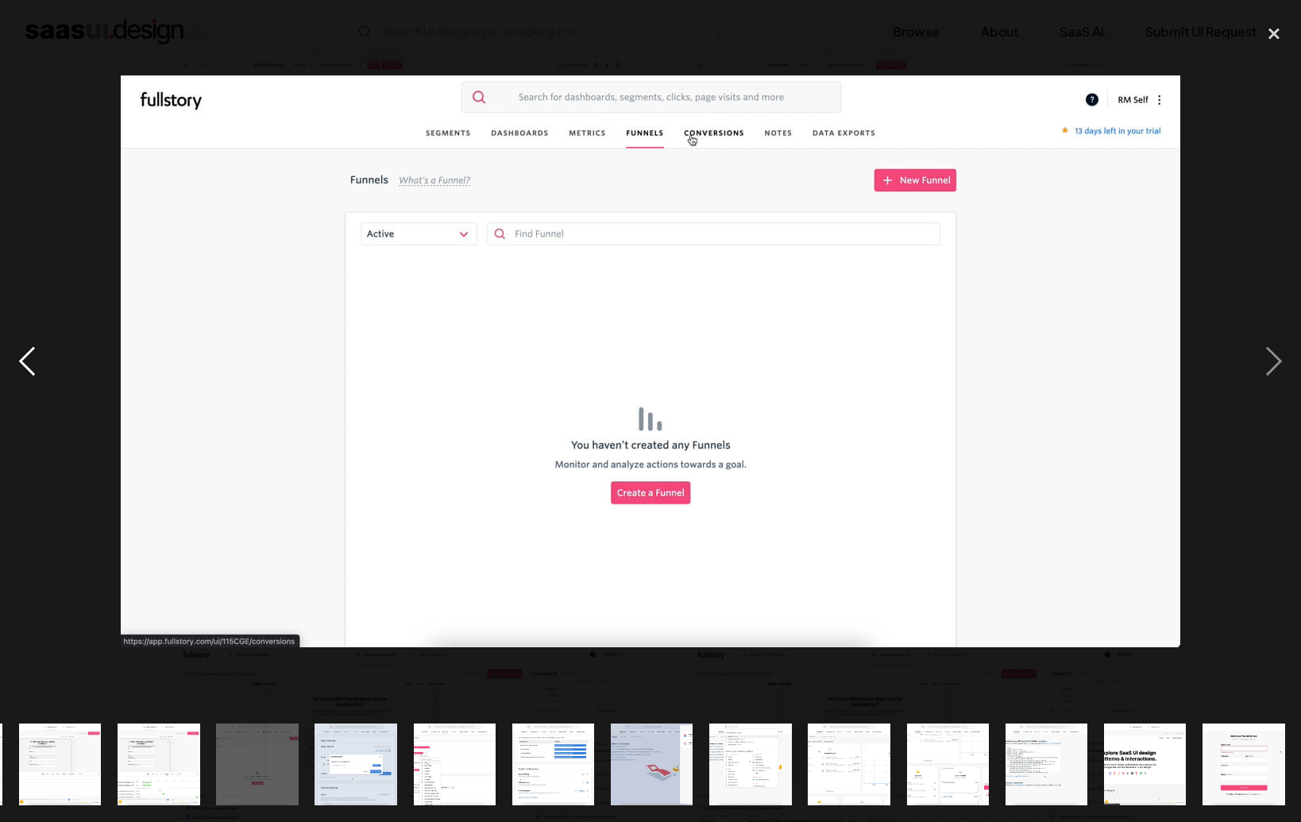
click at [29, 366] on div "previous image" at bounding box center [27, 362] width 54 height 690
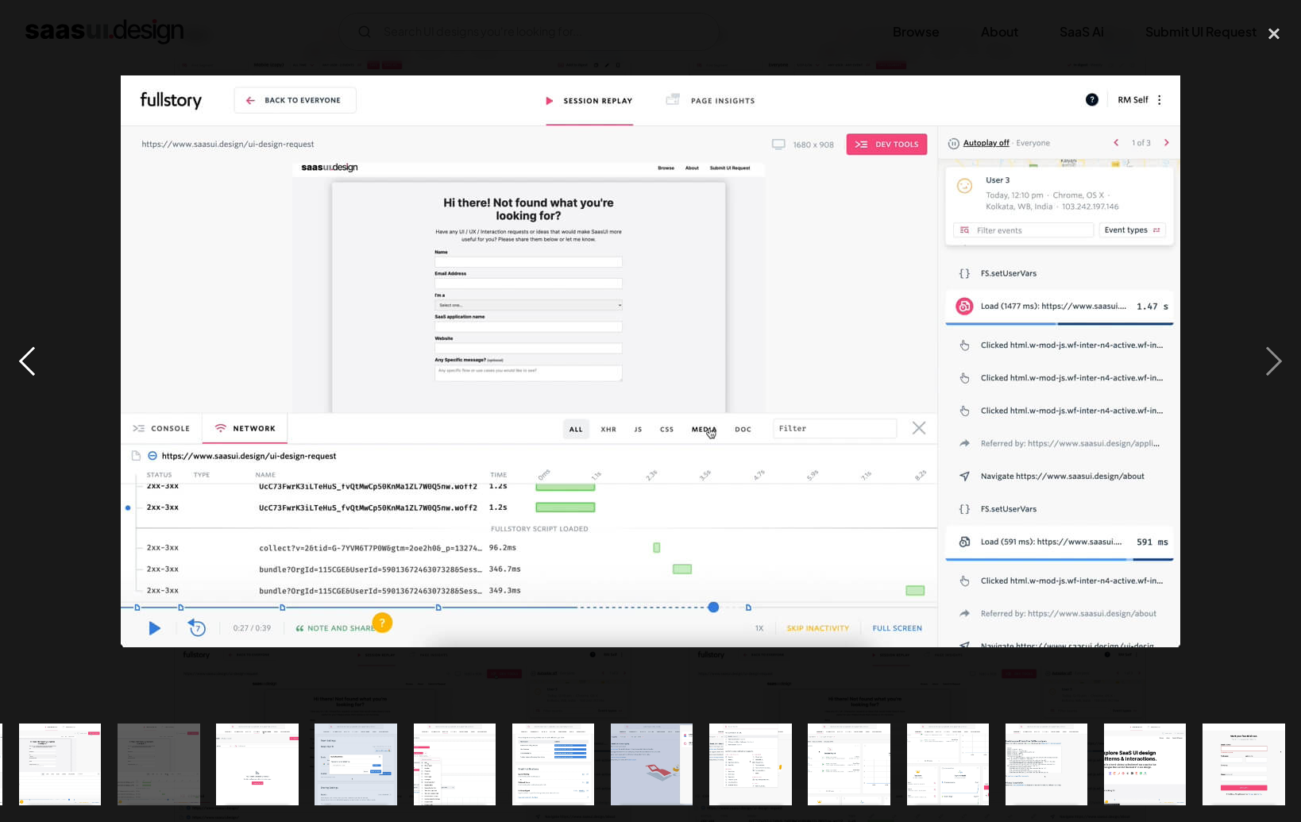
click at [29, 366] on div "previous image" at bounding box center [27, 362] width 54 height 690
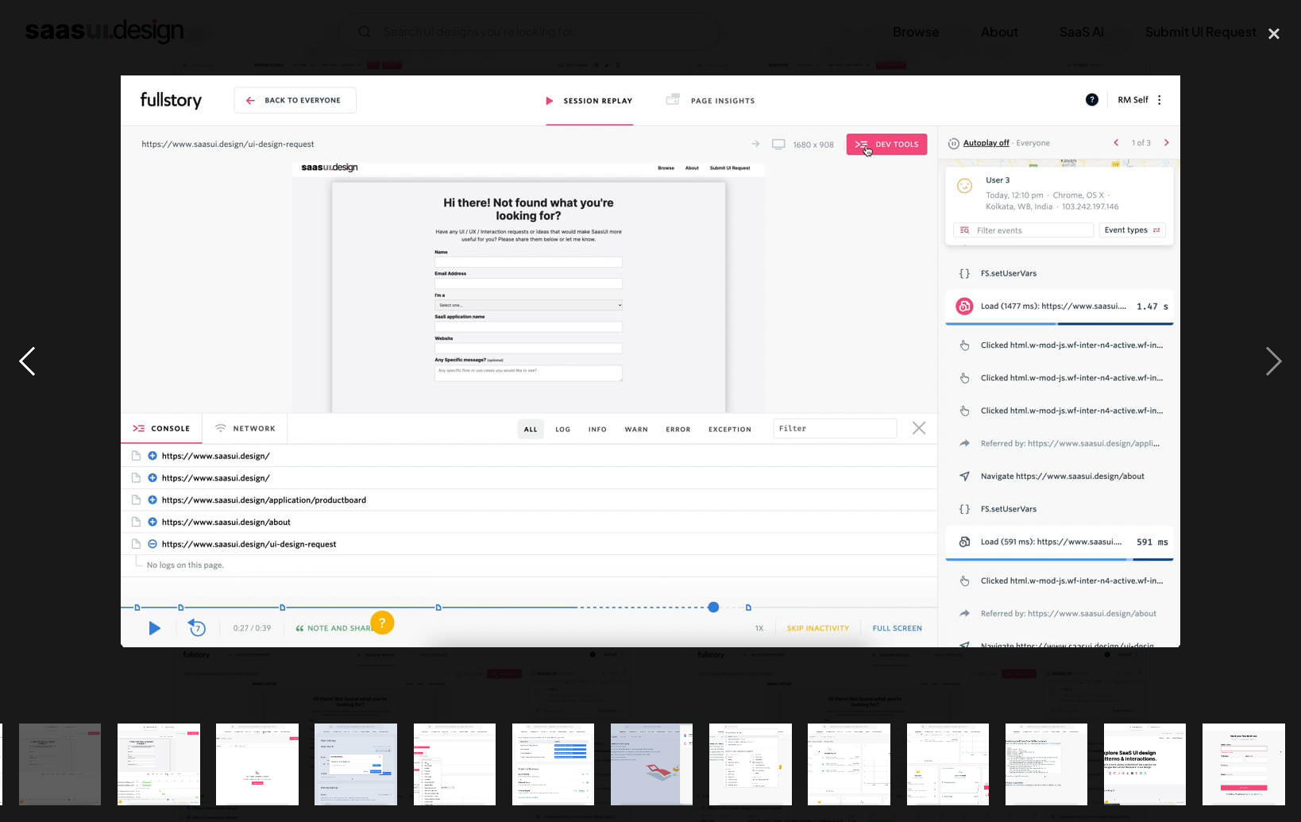
click at [29, 366] on div "previous image" at bounding box center [27, 362] width 54 height 690
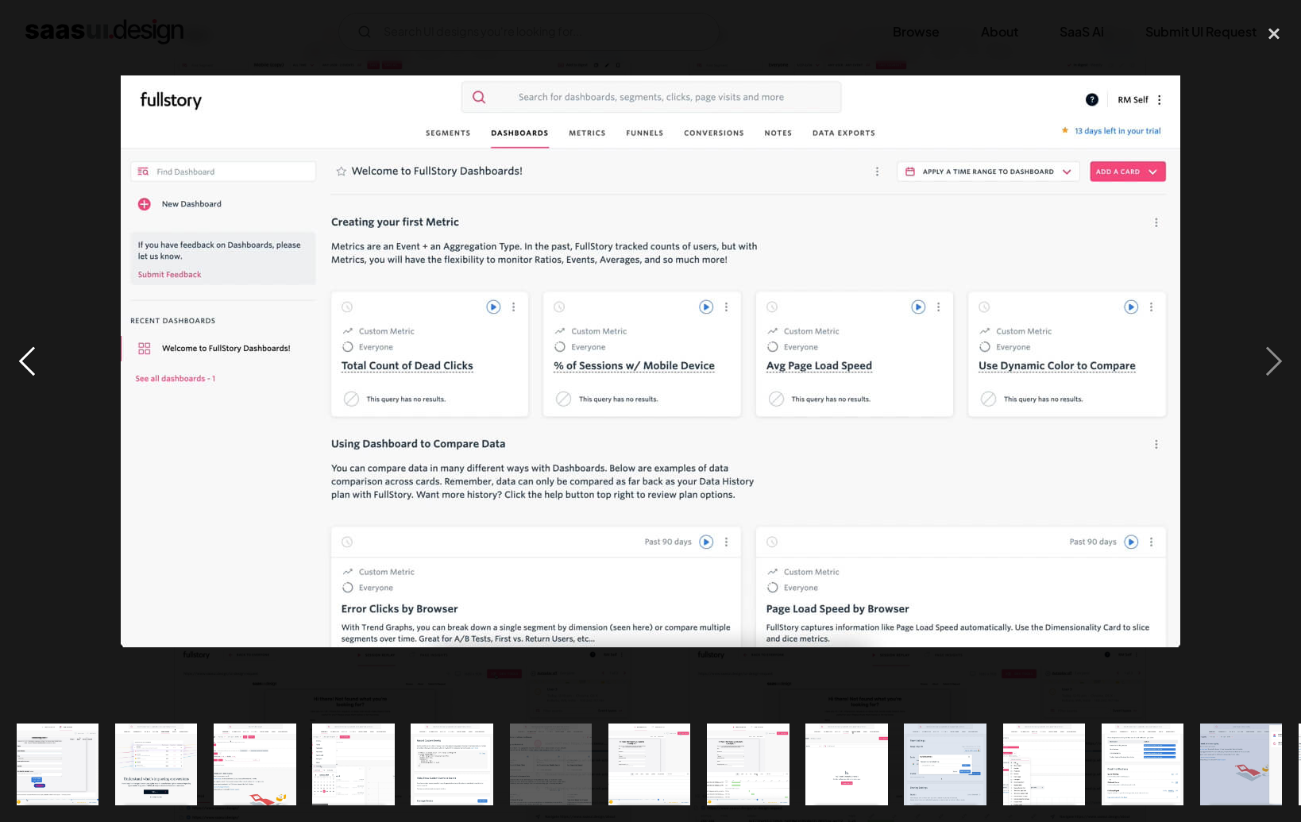
scroll to position [0, 0]
click at [25, 364] on div "previous image" at bounding box center [27, 362] width 54 height 690
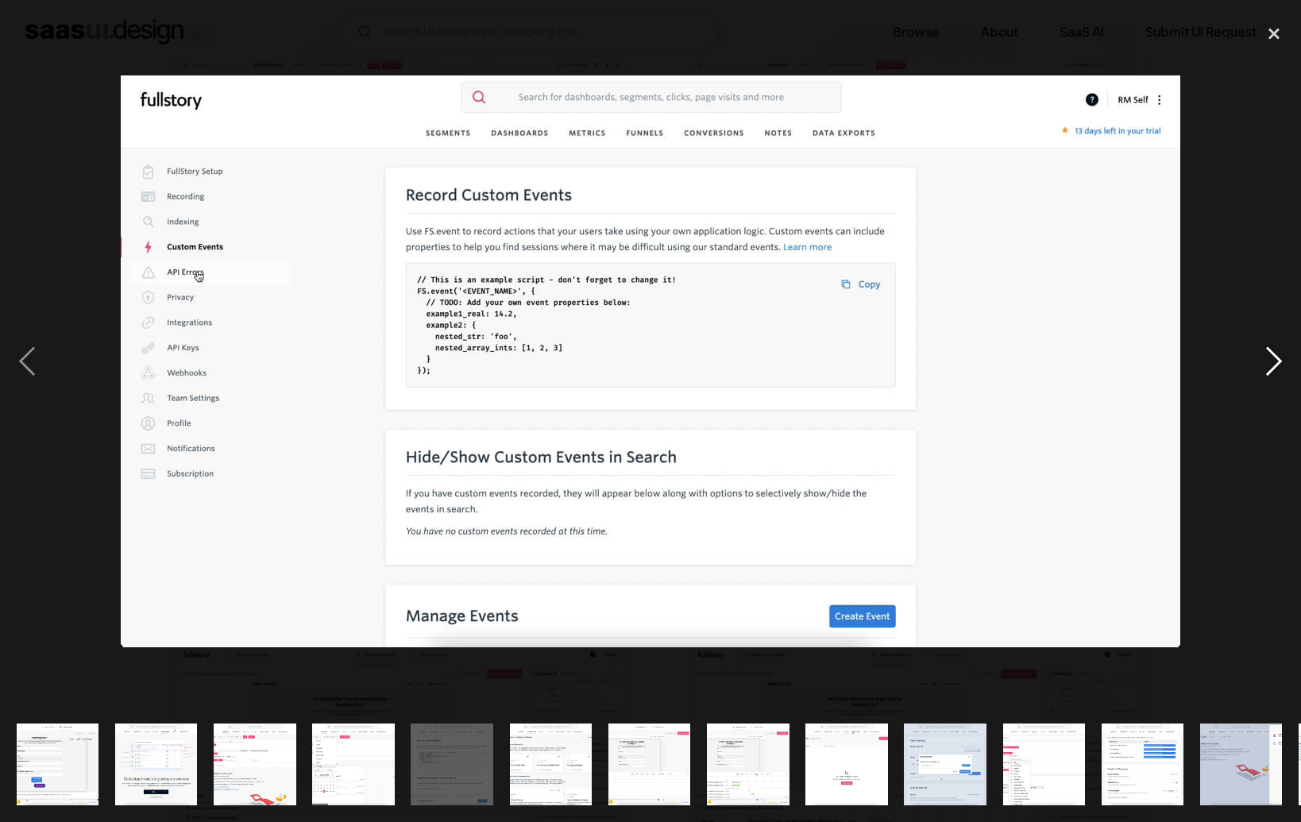
click at [943, 361] on div "next image" at bounding box center [1274, 362] width 54 height 690
